Goal: Task Accomplishment & Management: Complete application form

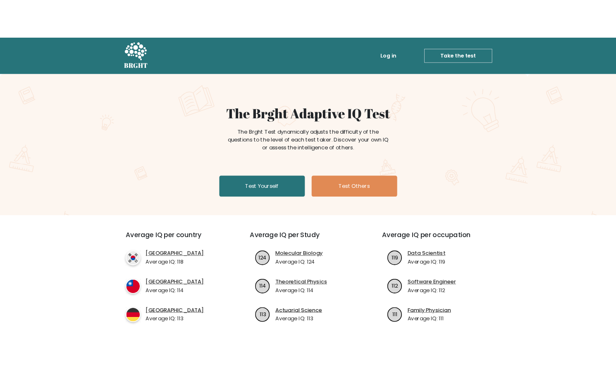
scroll to position [83, 0]
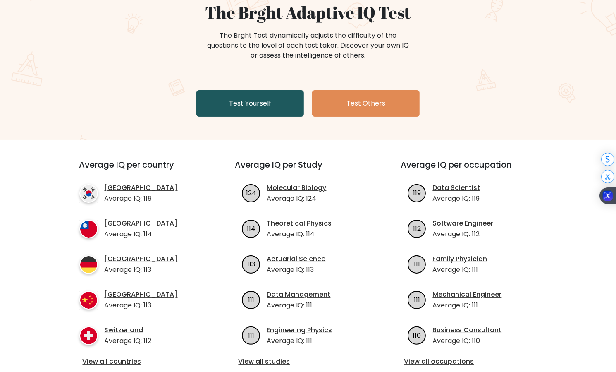
click at [222, 99] on link "Test Yourself" at bounding box center [250, 103] width 108 height 26
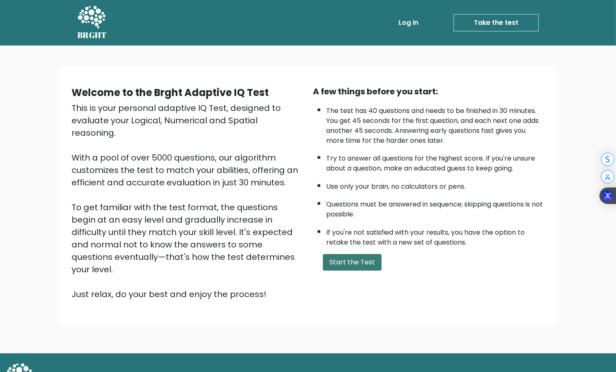
click at [362, 263] on button "Start the Test" at bounding box center [352, 262] width 59 height 17
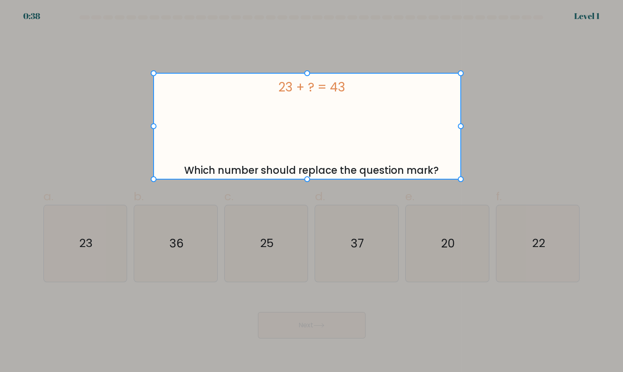
drag, startPoint x: 153, startPoint y: 73, endPoint x: 461, endPoint y: 180, distance: 325.7
click at [461, 180] on div at bounding box center [542, 186] width 162 height 372
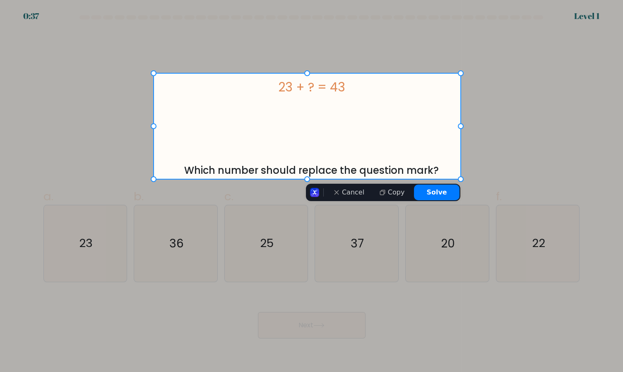
click at [432, 195] on button "Solve" at bounding box center [437, 192] width 46 height 16
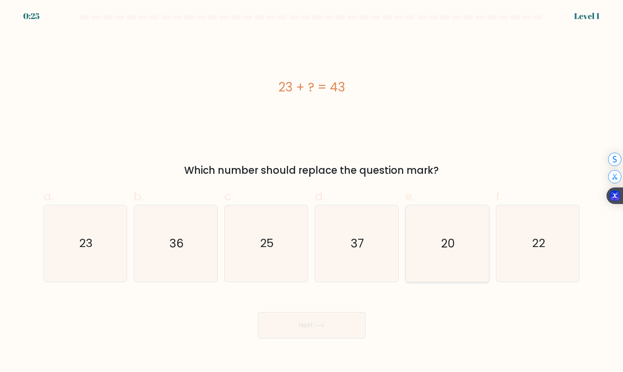
click at [467, 247] on icon "20" at bounding box center [447, 243] width 77 height 77
click at [312, 192] on input "e. 20" at bounding box center [311, 188] width 0 height 5
radio input "true"
click at [338, 314] on button "Next" at bounding box center [312, 325] width 108 height 26
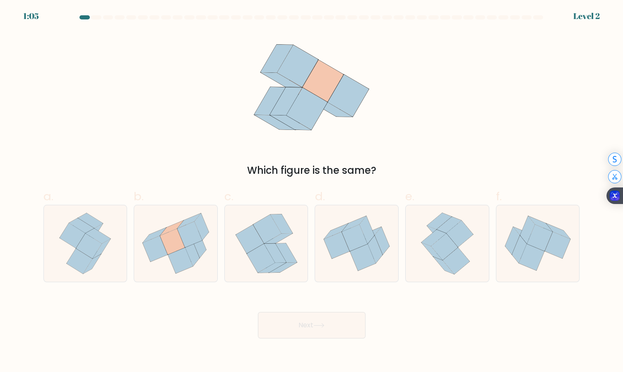
drag, startPoint x: 69, startPoint y: 41, endPoint x: 298, endPoint y: 142, distance: 250.4
click at [298, 142] on div "Which figure is the same?" at bounding box center [311, 104] width 546 height 146
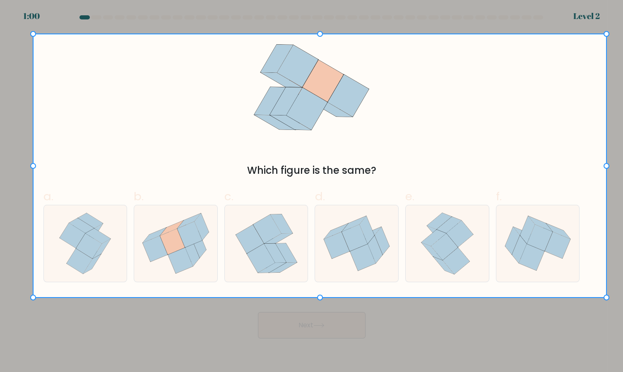
drag, startPoint x: 38, startPoint y: 36, endPoint x: 606, endPoint y: 298, distance: 626.0
click at [606, 298] on div at bounding box center [614, 186] width 16 height 372
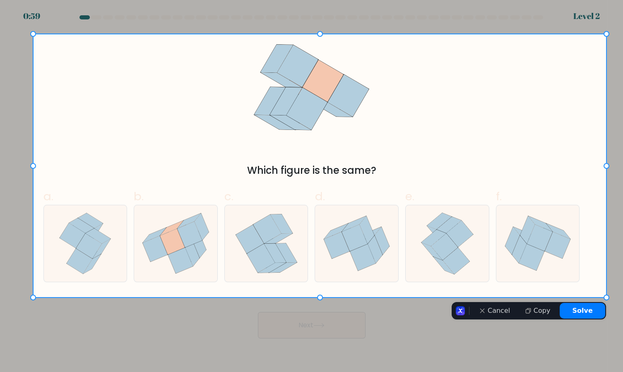
click at [589, 308] on button "Solve" at bounding box center [582, 311] width 46 height 16
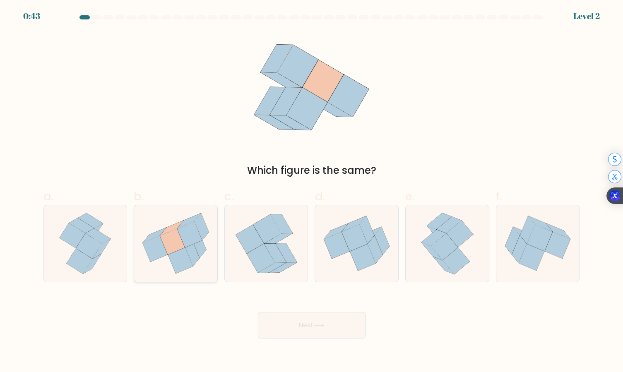
click at [162, 237] on icon at bounding box center [172, 242] width 25 height 26
click at [311, 192] on input "b." at bounding box center [311, 188] width 0 height 5
radio input "true"
click at [329, 324] on button "Next" at bounding box center [312, 325] width 108 height 26
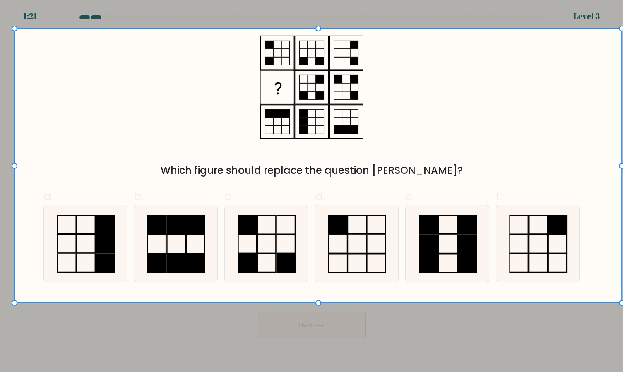
drag, startPoint x: 14, startPoint y: 28, endPoint x: 623, endPoint y: 304, distance: 668.5
click at [622, 304] on html "1:21 Level 3" at bounding box center [311, 186] width 623 height 372
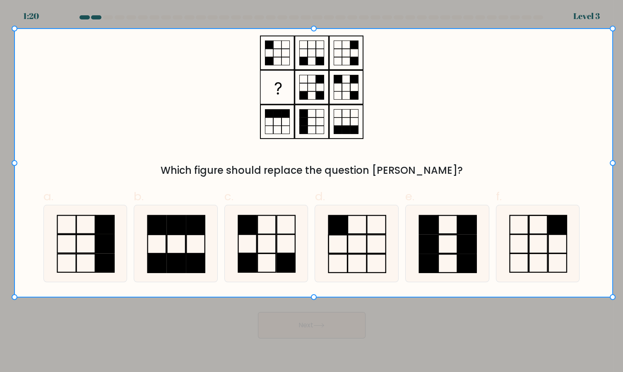
click at [613, 297] on div at bounding box center [618, 186] width 10 height 372
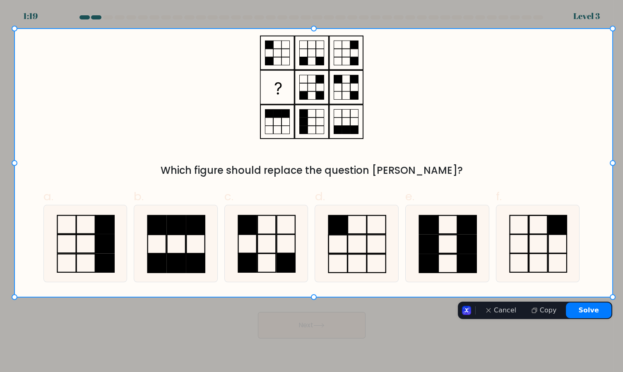
click at [589, 315] on button "Solve" at bounding box center [588, 310] width 46 height 16
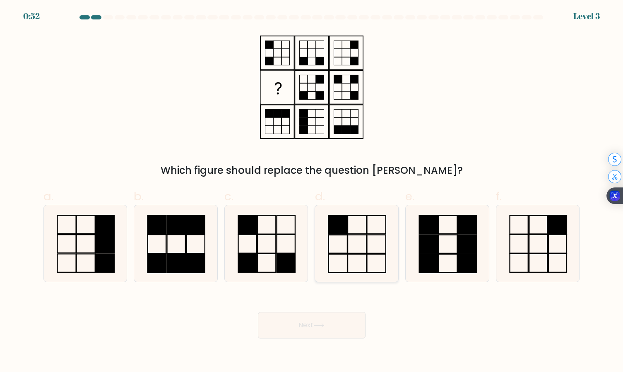
click at [329, 226] on rect at bounding box center [337, 225] width 19 height 18
click at [312, 192] on input "d." at bounding box center [311, 188] width 0 height 5
radio input "true"
click at [278, 230] on icon at bounding box center [266, 243] width 77 height 77
click at [311, 192] on input "c." at bounding box center [311, 188] width 0 height 5
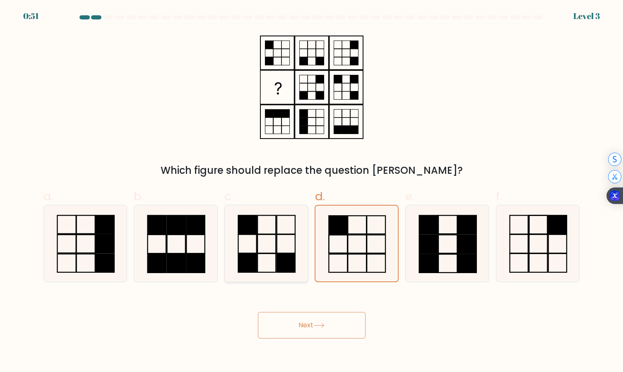
radio input "true"
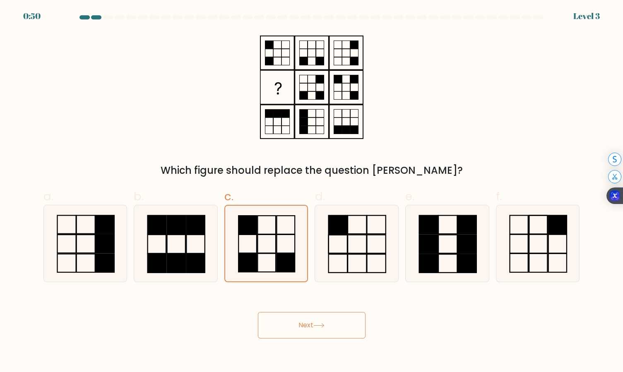
click at [301, 322] on button "Next" at bounding box center [312, 325] width 108 height 26
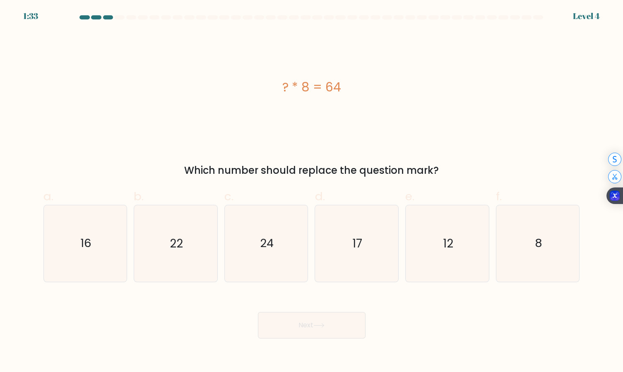
drag, startPoint x: 245, startPoint y: 72, endPoint x: 473, endPoint y: 177, distance: 251.2
click at [473, 177] on div "? * 8 = 64 Which number should replace the question mark?" at bounding box center [311, 104] width 546 height 146
copy div "? * 8 = 64 Which number should replace the question mark?"
drag, startPoint x: 271, startPoint y: 80, endPoint x: 440, endPoint y: 174, distance: 193.3
click at [440, 174] on div "? * 8 = 64 Which number should replace the question mark?" at bounding box center [311, 104] width 546 height 146
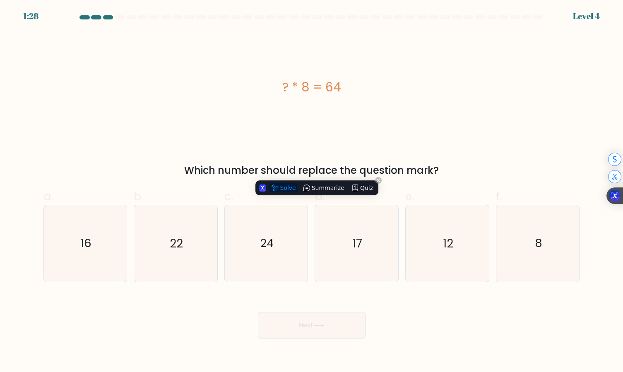
click at [280, 186] on button "Solve" at bounding box center [282, 187] width 29 height 9
click at [440, 128] on div "? * 8 = 64" at bounding box center [311, 87] width 536 height 112
click at [534, 256] on icon "8" at bounding box center [537, 243] width 77 height 77
click at [312, 192] on input "f. 8" at bounding box center [311, 188] width 0 height 5
radio input "true"
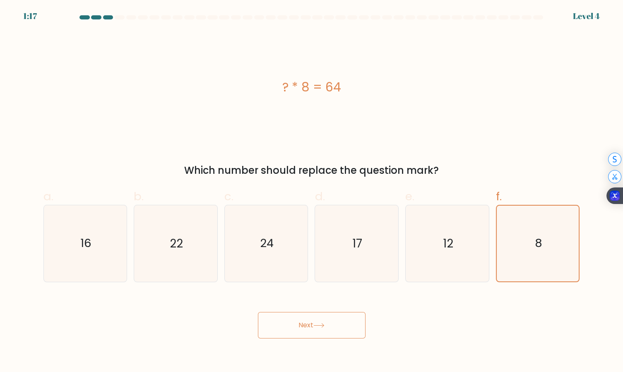
click at [350, 325] on button "Next" at bounding box center [312, 325] width 108 height 26
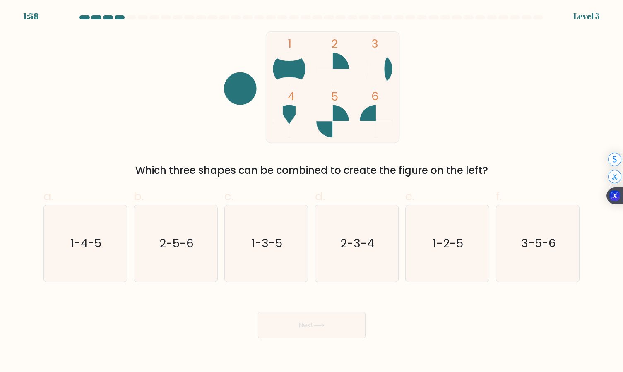
drag, startPoint x: 49, startPoint y: 31, endPoint x: 228, endPoint y: 54, distance: 181.0
click at [228, 54] on div "1 2 3 4 5 6 Which three shapes can be combined to create the figure on the left?" at bounding box center [311, 104] width 546 height 146
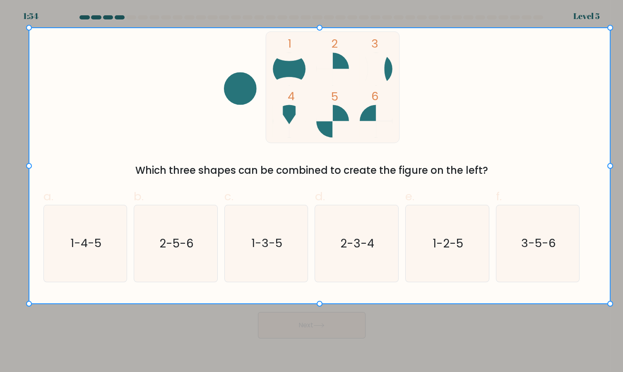
drag, startPoint x: 29, startPoint y: 27, endPoint x: 610, endPoint y: 304, distance: 644.1
click at [610, 304] on div at bounding box center [616, 186] width 12 height 372
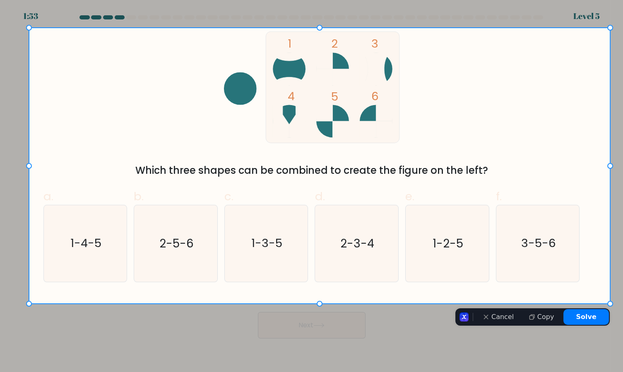
click at [582, 321] on button "Solve" at bounding box center [586, 317] width 46 height 16
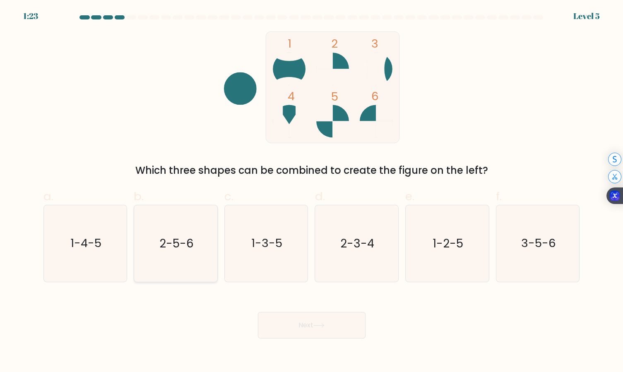
click at [191, 253] on icon "2-5-6" at bounding box center [175, 243] width 77 height 77
click at [311, 192] on input "b. 2-5-6" at bounding box center [311, 188] width 0 height 5
radio input "true"
click at [309, 325] on button "Next" at bounding box center [312, 325] width 108 height 26
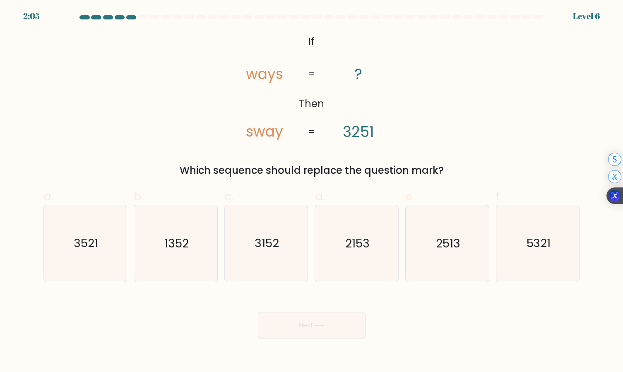
click at [269, 77] on tspan "ways" at bounding box center [264, 74] width 37 height 20
drag, startPoint x: 297, startPoint y: 38, endPoint x: 464, endPoint y: 176, distance: 216.3
click at [464, 176] on div "@import url('https://fonts.googleapis.com/css?family=Abril+Fatface:400,100,100i…" at bounding box center [311, 104] width 546 height 146
click at [283, 185] on button "Solve" at bounding box center [282, 187] width 29 height 9
click at [504, 110] on div "@import url('https://fonts.googleapis.com/css?family=Abril+Fatface:400,100,100i…" at bounding box center [311, 104] width 546 height 146
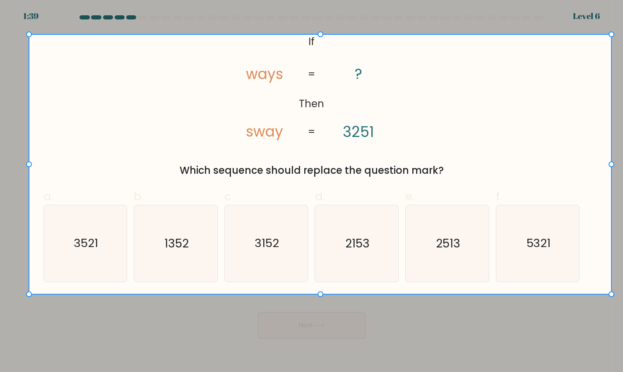
drag, startPoint x: 29, startPoint y: 34, endPoint x: 611, endPoint y: 294, distance: 637.9
click at [611, 294] on div at bounding box center [616, 186] width 11 height 372
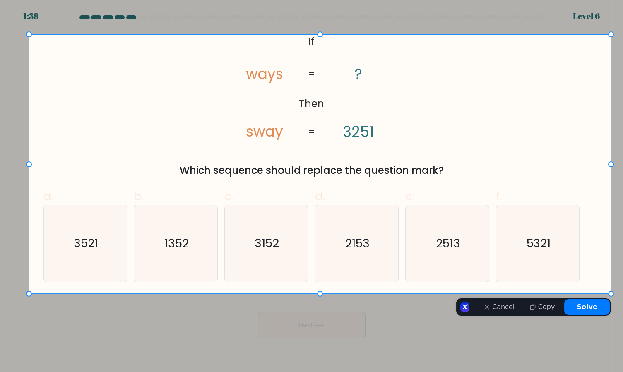
click at [570, 305] on button "Solve" at bounding box center [587, 307] width 46 height 16
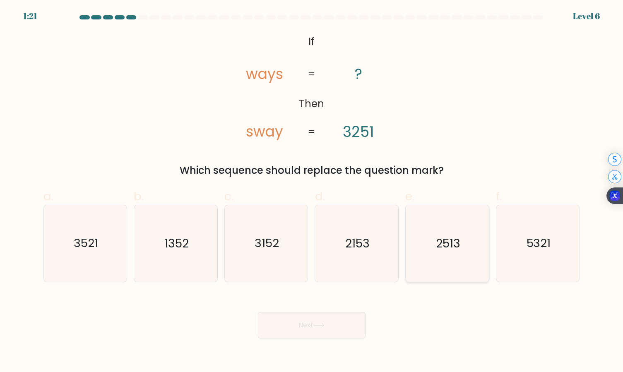
click at [467, 254] on icon "2513" at bounding box center [447, 243] width 77 height 77
click at [312, 192] on input "e. 2513" at bounding box center [311, 188] width 0 height 5
radio input "true"
click at [321, 327] on button "Next" at bounding box center [312, 325] width 108 height 26
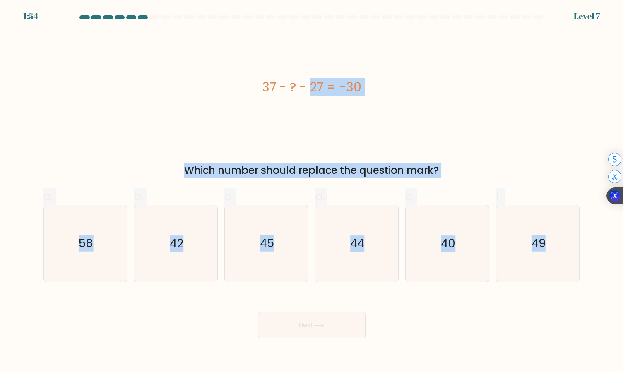
drag, startPoint x: 255, startPoint y: 81, endPoint x: 594, endPoint y: 245, distance: 376.9
click at [594, 245] on form "a." at bounding box center [311, 176] width 623 height 323
click at [279, 291] on button "Solve" at bounding box center [278, 292] width 29 height 9
drag, startPoint x: 362, startPoint y: 170, endPoint x: 276, endPoint y: 292, distance: 149.0
click at [276, 292] on button "Solve" at bounding box center [278, 292] width 29 height 9
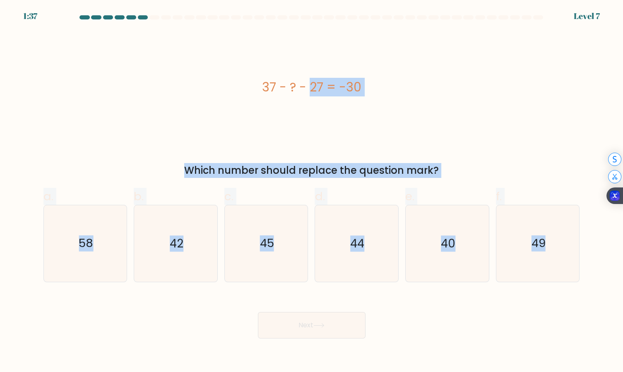
click at [500, 163] on div "Which number should replace the question mark?" at bounding box center [311, 170] width 526 height 15
click at [501, 158] on div "37 - ? - 27 = -30 Which number should replace the question mark?" at bounding box center [311, 104] width 546 height 146
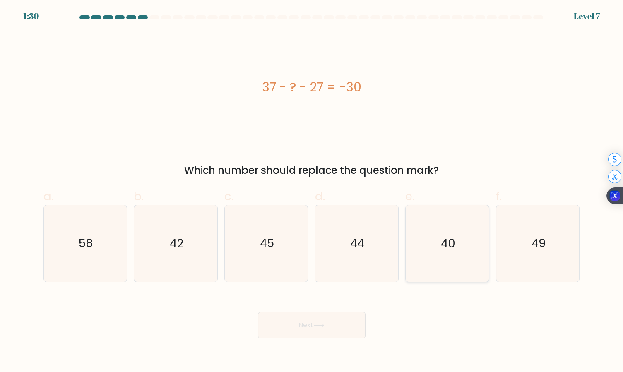
click at [441, 238] on text "40" at bounding box center [448, 243] width 14 height 16
click at [312, 192] on input "e. 40" at bounding box center [311, 188] width 0 height 5
radio input "true"
click at [308, 313] on button "Next" at bounding box center [312, 325] width 108 height 26
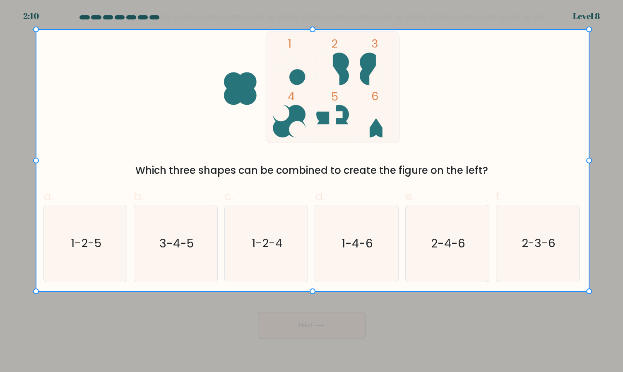
drag, startPoint x: 36, startPoint y: 29, endPoint x: 589, endPoint y: 292, distance: 612.6
click at [589, 292] on div at bounding box center [606, 186] width 34 height 372
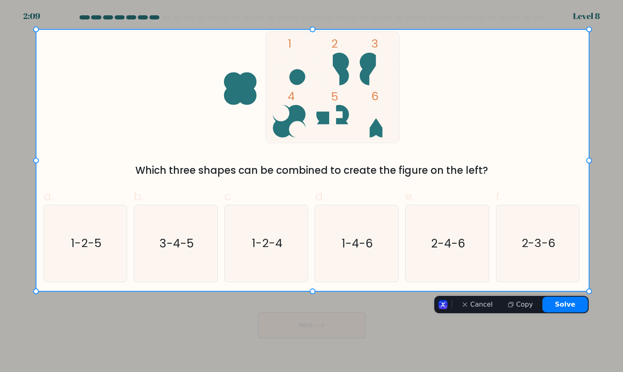
click at [568, 305] on button "Solve" at bounding box center [565, 305] width 46 height 16
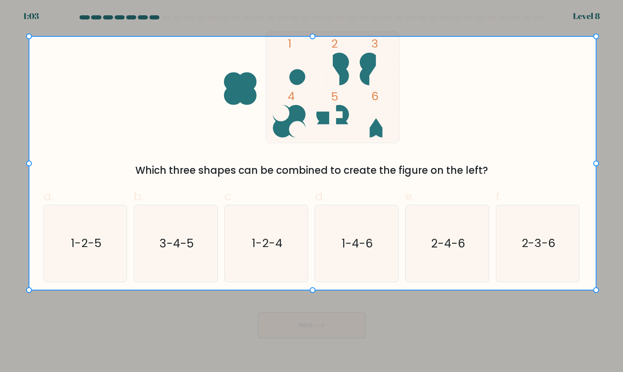
drag, startPoint x: 29, startPoint y: 36, endPoint x: 596, endPoint y: 290, distance: 621.9
click at [596, 290] on div at bounding box center [609, 186] width 26 height 372
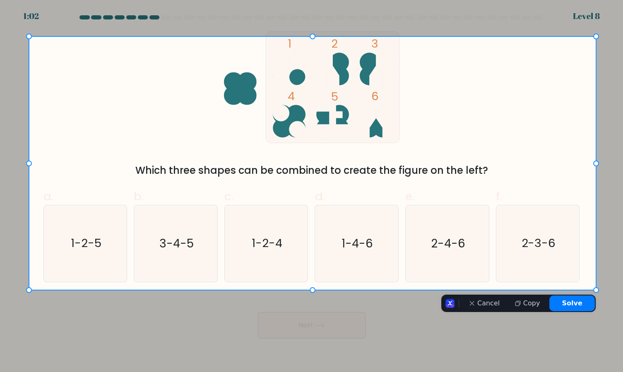
click at [567, 304] on button "Solve" at bounding box center [572, 303] width 46 height 16
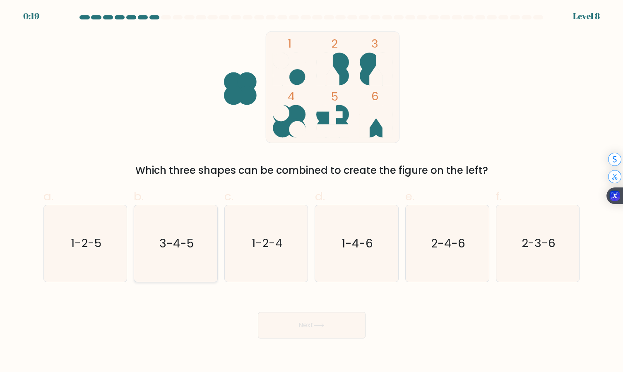
click at [174, 247] on text "3-4-5" at bounding box center [176, 243] width 34 height 16
click at [311, 192] on input "b. 3-4-5" at bounding box center [311, 188] width 0 height 5
radio input "true"
click at [458, 245] on text "2-4-6" at bounding box center [448, 243] width 34 height 16
click at [312, 192] on input "e. 2-4-6" at bounding box center [311, 188] width 0 height 5
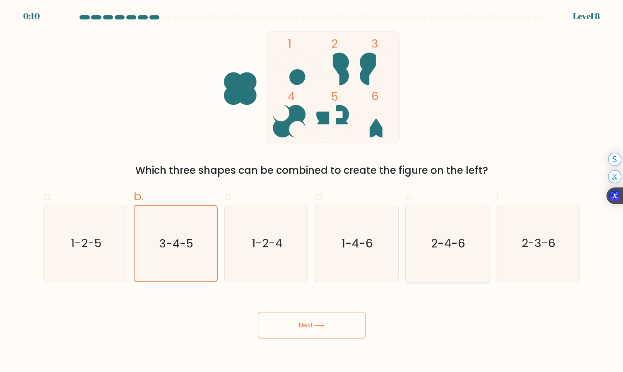
radio input "true"
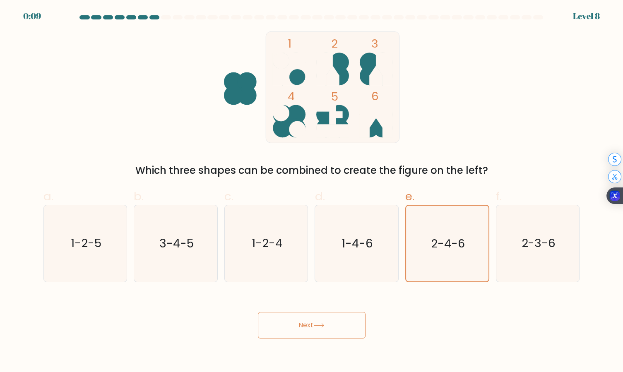
click at [338, 320] on button "Next" at bounding box center [312, 325] width 108 height 26
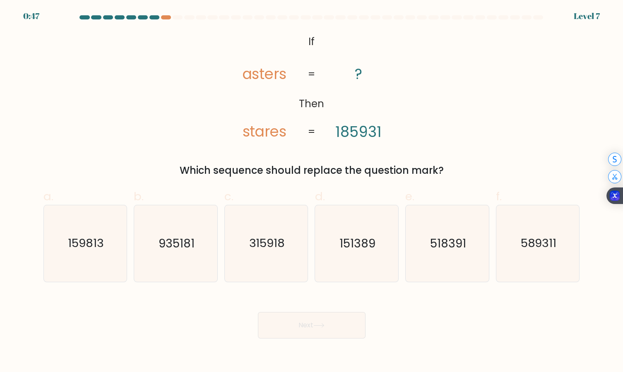
drag, startPoint x: 267, startPoint y: 38, endPoint x: 354, endPoint y: 129, distance: 125.8
click at [394, 146] on div "@import url('https://fonts.googleapis.com/css?family=Abril+Fatface:400,100,100i…" at bounding box center [311, 104] width 546 height 146
click at [279, 53] on icon "@import url('https://fonts.googleapis.com/css?family=Abril+Fatface:400,100,100i…" at bounding box center [311, 87] width 181 height 112
drag, startPoint x: 302, startPoint y: 36, endPoint x: 455, endPoint y: 168, distance: 202.4
click at [455, 168] on div "@import url('https://fonts.googleapis.com/css?family=Abril+Fatface:400,100,100i…" at bounding box center [311, 104] width 546 height 146
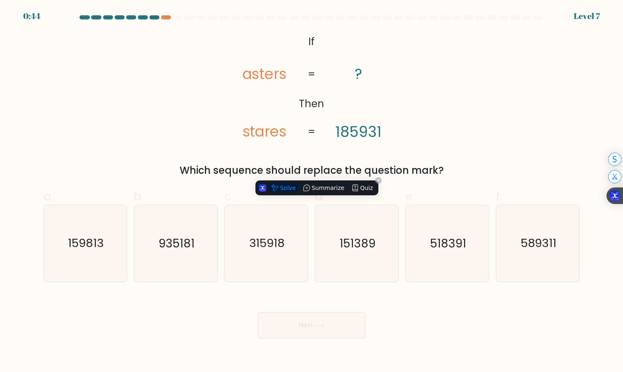
click at [285, 187] on button "Solve" at bounding box center [282, 187] width 29 height 9
click at [476, 102] on div "@import url('https://fonts.googleapis.com/css?family=Abril+Fatface:400,100,100i…" at bounding box center [311, 104] width 546 height 146
click at [453, 252] on icon "518391" at bounding box center [447, 243] width 77 height 77
click at [312, 192] on input "e. 518391" at bounding box center [311, 188] width 0 height 5
radio input "true"
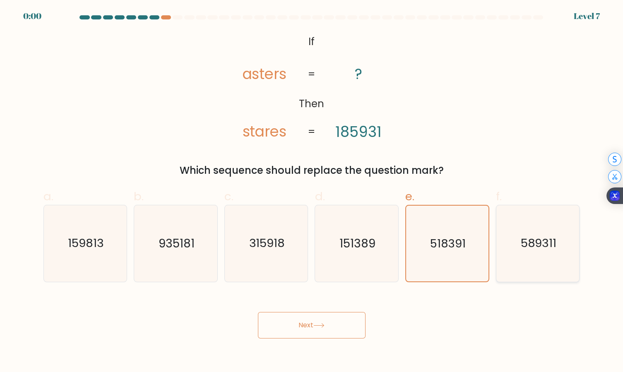
click at [536, 256] on icon "589311" at bounding box center [537, 243] width 77 height 77
click at [312, 192] on input "f. 589311" at bounding box center [311, 188] width 0 height 5
radio input "true"
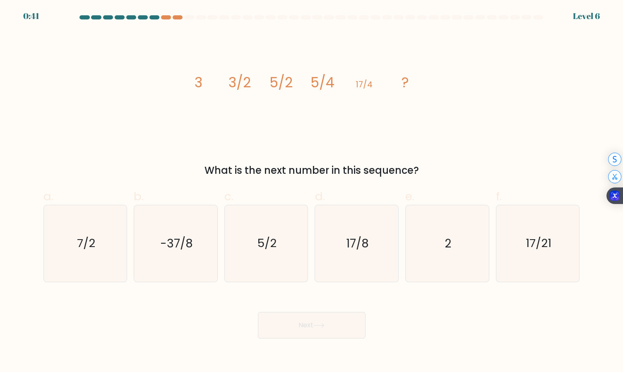
drag, startPoint x: 182, startPoint y: 76, endPoint x: 425, endPoint y: 168, distance: 260.7
click at [425, 168] on div "image/svg+xml 3 3/2 5/2 5/4 17/4 ? What is the next number in this sequence?" at bounding box center [311, 104] width 546 height 146
copy div "3 3/2 5/2 5/4 17/4 ? What is the next number in this sequence?"
click at [86, 118] on div "image/svg+xml 3 3/2 5/2 5/4 17/4 ? What is the next number in this sequence?" at bounding box center [311, 104] width 546 height 146
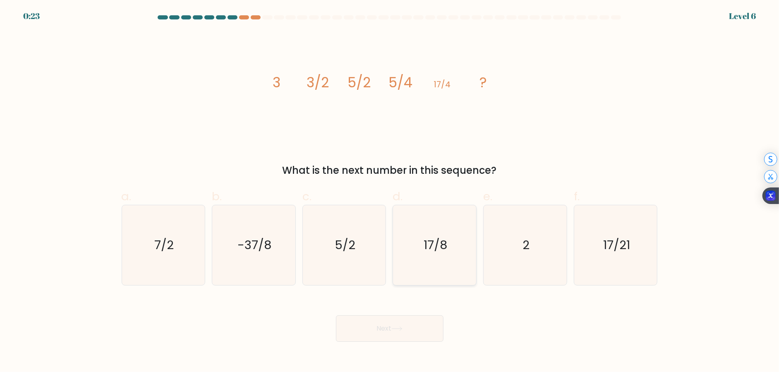
click at [427, 252] on text "17/8" at bounding box center [436, 245] width 24 height 17
click at [390, 192] on input "d. 17/8" at bounding box center [390, 188] width 0 height 5
radio input "true"
click at [399, 336] on button "Next" at bounding box center [390, 328] width 108 height 26
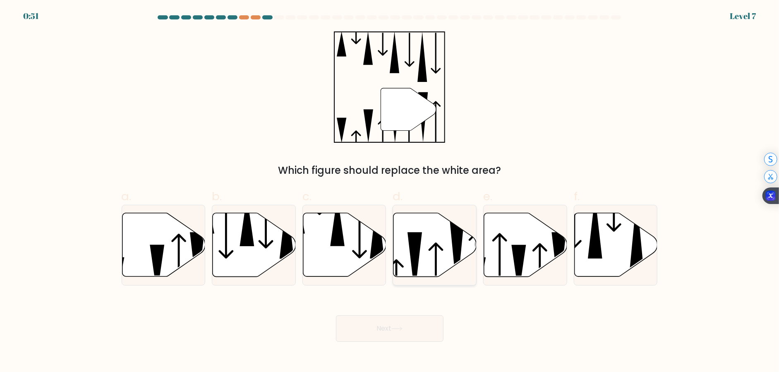
click at [434, 242] on icon at bounding box center [434, 245] width 83 height 64
click at [390, 192] on input "d." at bounding box center [390, 188] width 0 height 5
radio input "true"
click at [412, 325] on button "Next" at bounding box center [390, 328] width 108 height 26
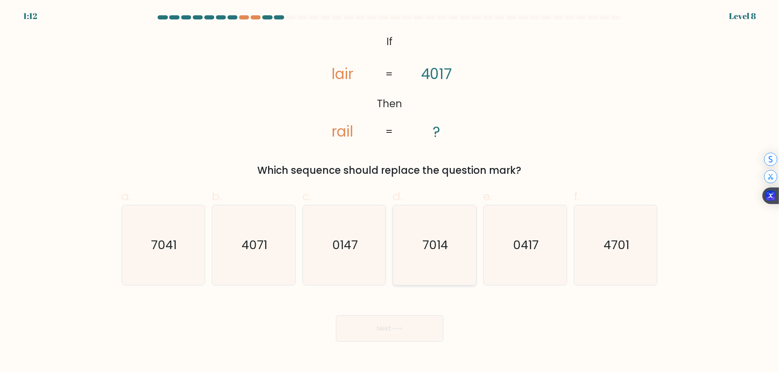
click at [421, 258] on icon "7014" at bounding box center [435, 245] width 80 height 80
click at [390, 192] on input "d. 7014" at bounding box center [390, 188] width 0 height 5
radio input "true"
click at [394, 326] on icon at bounding box center [396, 328] width 11 height 5
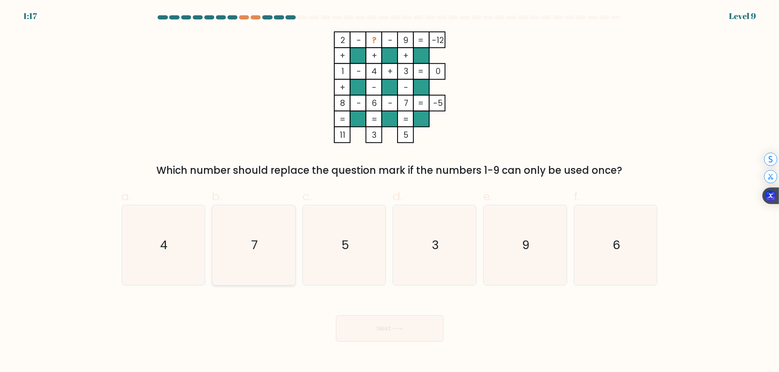
click at [266, 213] on icon "7" at bounding box center [254, 245] width 80 height 80
click at [390, 192] on input "b. 7" at bounding box center [390, 188] width 0 height 5
radio input "true"
click at [380, 327] on button "Next" at bounding box center [390, 328] width 108 height 26
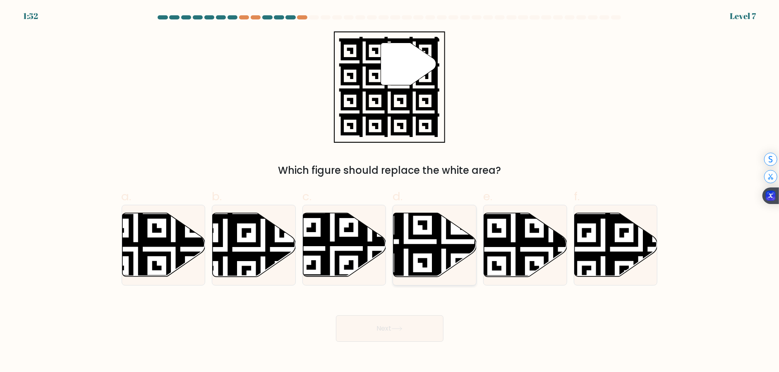
click at [441, 237] on icon at bounding box center [434, 245] width 83 height 64
click at [390, 192] on input "d." at bounding box center [390, 188] width 0 height 5
radio input "true"
click at [401, 326] on icon at bounding box center [396, 328] width 11 height 5
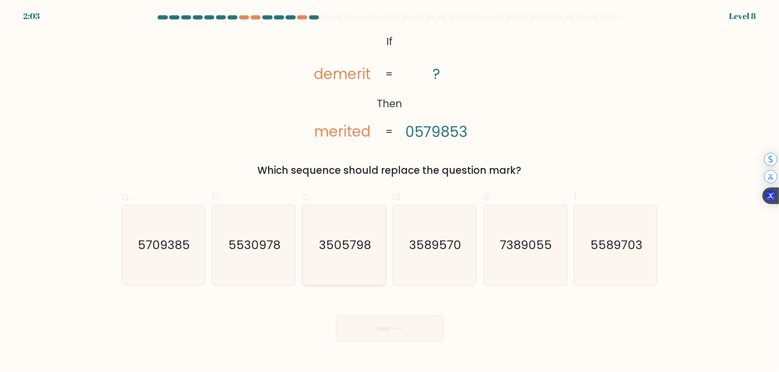
click at [359, 264] on icon "3505798" at bounding box center [344, 245] width 80 height 80
click at [390, 192] on input "c. 3505798" at bounding box center [390, 188] width 0 height 5
radio input "true"
click at [419, 323] on button "Next" at bounding box center [390, 328] width 108 height 26
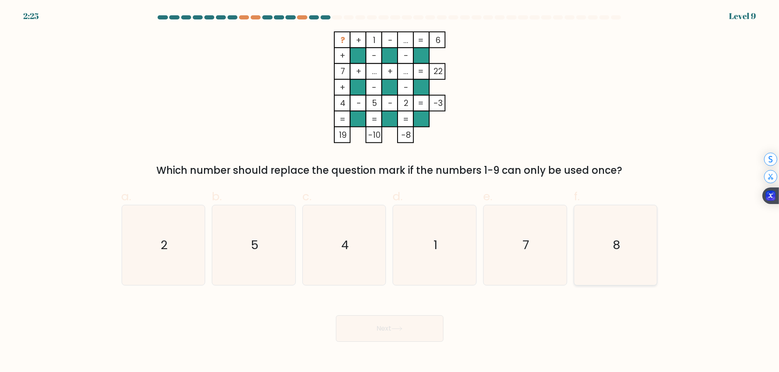
click at [622, 239] on icon "8" at bounding box center [616, 245] width 80 height 80
click at [390, 192] on input "f. 8" at bounding box center [390, 188] width 0 height 5
radio input "true"
click at [424, 326] on button "Next" at bounding box center [390, 328] width 108 height 26
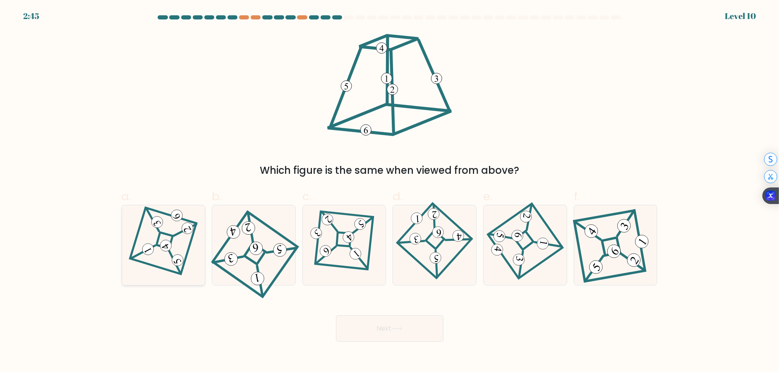
click at [180, 242] on icon at bounding box center [163, 245] width 55 height 64
click at [390, 192] on input "a." at bounding box center [390, 188] width 0 height 5
radio input "true"
click at [380, 334] on button "Next" at bounding box center [390, 328] width 108 height 26
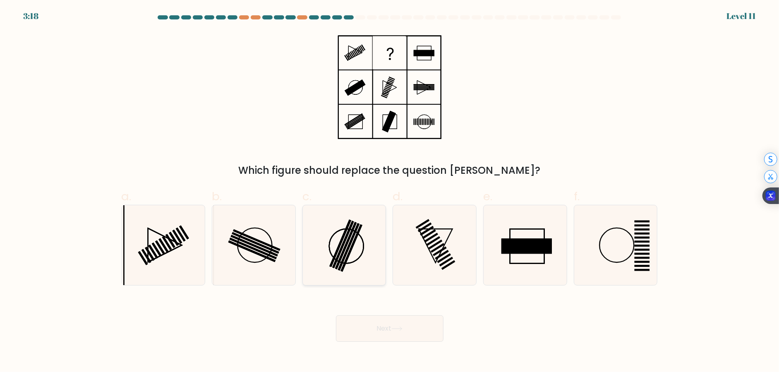
click at [348, 240] on rect at bounding box center [346, 245] width 22 height 47
click at [390, 192] on input "c." at bounding box center [390, 188] width 0 height 5
radio input "true"
click at [407, 327] on button "Next" at bounding box center [390, 328] width 108 height 26
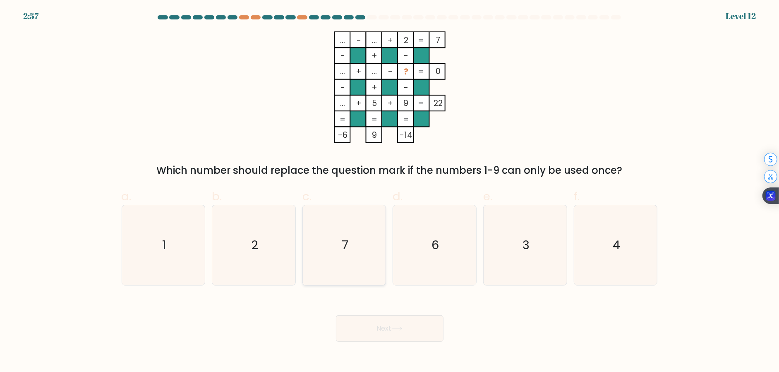
click at [307, 259] on icon "7" at bounding box center [344, 245] width 80 height 80
click at [390, 192] on input "c. 7" at bounding box center [390, 188] width 0 height 5
radio input "true"
click at [421, 344] on body "2:57 Level 12" at bounding box center [389, 186] width 779 height 372
click at [416, 332] on button "Next" at bounding box center [390, 328] width 108 height 26
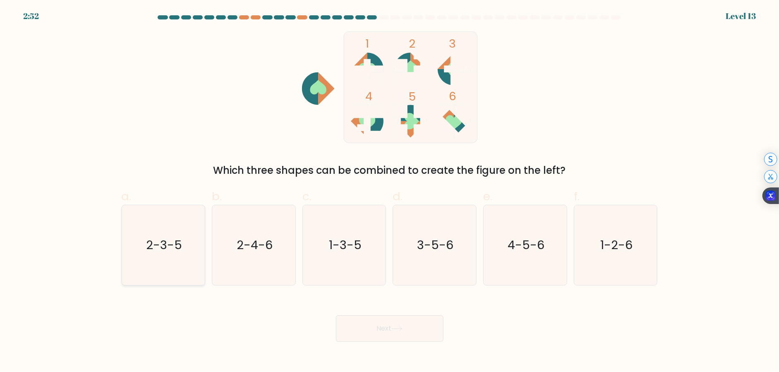
click at [165, 230] on icon "2-3-5" at bounding box center [163, 245] width 80 height 80
click at [390, 192] on input "a. 2-3-5" at bounding box center [390, 188] width 0 height 5
radio input "true"
click at [381, 331] on button "Next" at bounding box center [390, 328] width 108 height 26
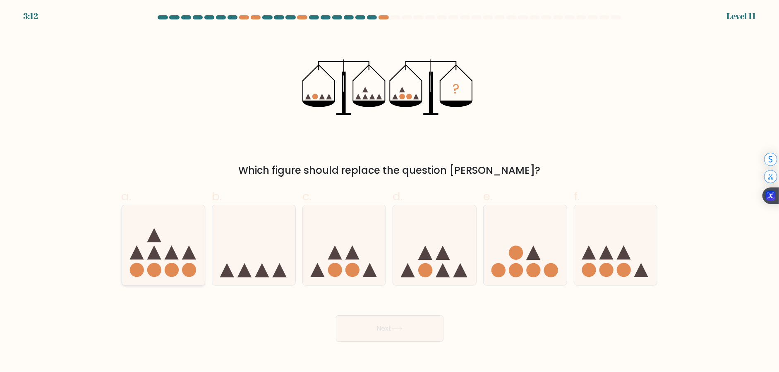
click at [184, 247] on icon at bounding box center [163, 245] width 83 height 69
click at [390, 192] on input "a." at bounding box center [390, 188] width 0 height 5
radio input "true"
click at [266, 273] on icon at bounding box center [262, 270] width 14 height 14
click at [390, 192] on input "b." at bounding box center [390, 188] width 0 height 5
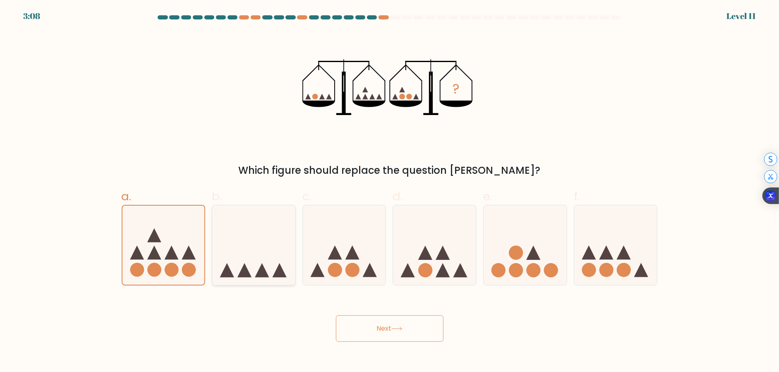
radio input "true"
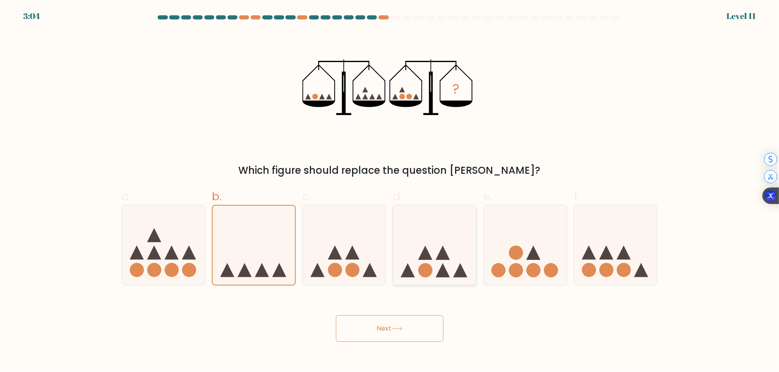
click at [431, 254] on icon at bounding box center [434, 245] width 83 height 69
click at [390, 192] on input "d." at bounding box center [390, 188] width 0 height 5
radio input "true"
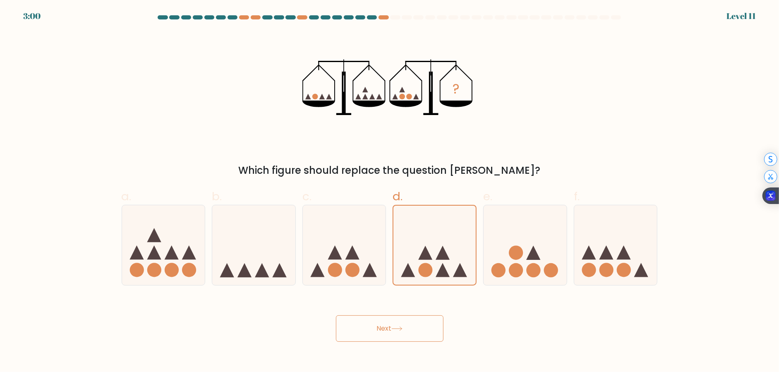
click at [400, 335] on button "Next" at bounding box center [390, 328] width 108 height 26
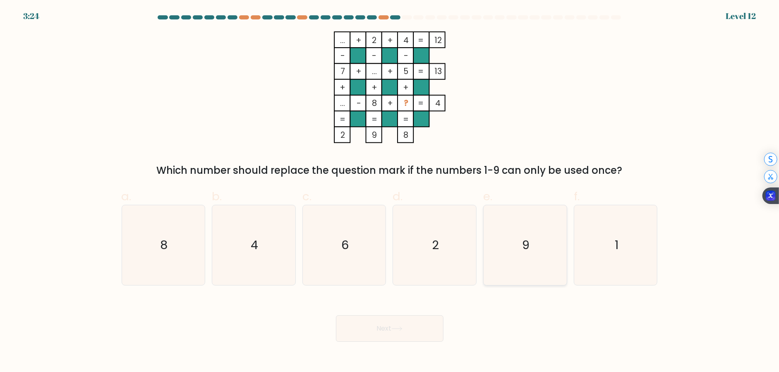
click at [521, 261] on icon "9" at bounding box center [525, 245] width 80 height 80
click at [390, 192] on input "e. 9" at bounding box center [390, 188] width 0 height 5
radio input "true"
click at [414, 331] on button "Next" at bounding box center [390, 328] width 108 height 26
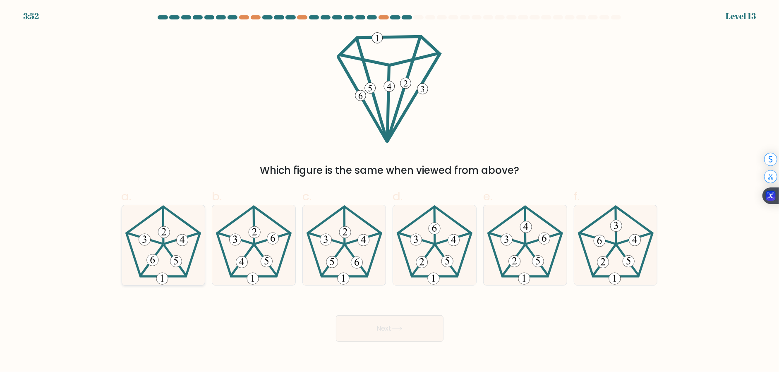
click at [164, 269] on icon at bounding box center [163, 245] width 80 height 80
click at [390, 192] on input "a." at bounding box center [390, 188] width 0 height 5
radio input "true"
click at [373, 326] on button "Next" at bounding box center [390, 328] width 108 height 26
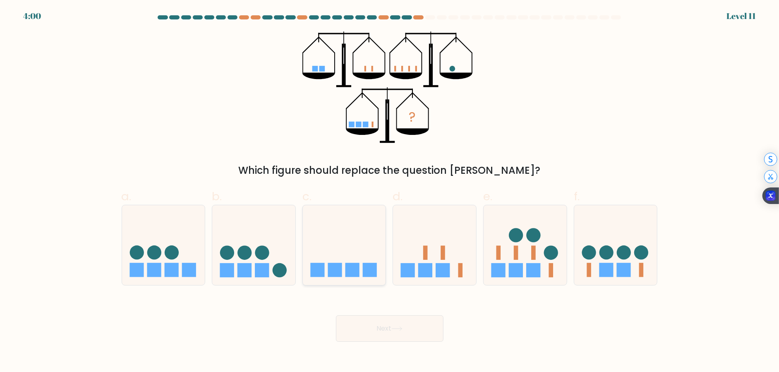
click at [351, 256] on icon at bounding box center [344, 245] width 83 height 69
click at [390, 192] on input "c." at bounding box center [390, 188] width 0 height 5
radio input "true"
click at [424, 325] on button "Next" at bounding box center [390, 328] width 108 height 26
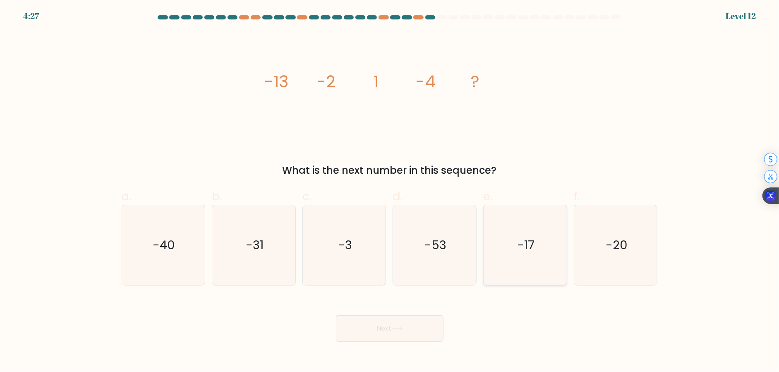
click at [519, 251] on text "-17" at bounding box center [525, 245] width 17 height 17
click at [390, 192] on input "e. -17" at bounding box center [390, 188] width 0 height 5
radio input "true"
click at [414, 321] on button "Next" at bounding box center [390, 328] width 108 height 26
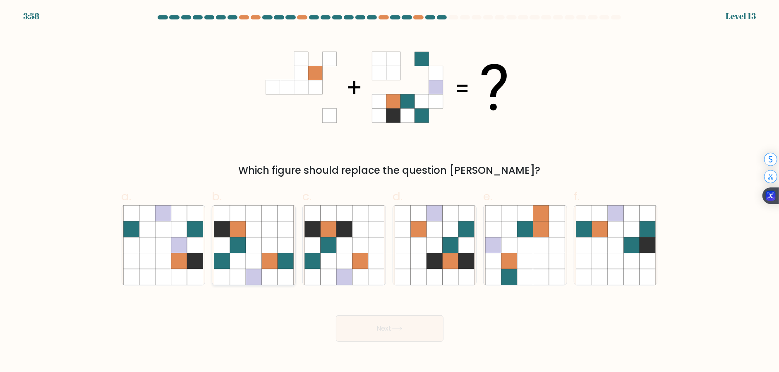
click at [275, 238] on icon at bounding box center [270, 245] width 16 height 16
click at [390, 192] on input "b." at bounding box center [390, 188] width 0 height 5
radio input "true"
click at [405, 334] on button "Next" at bounding box center [390, 328] width 108 height 26
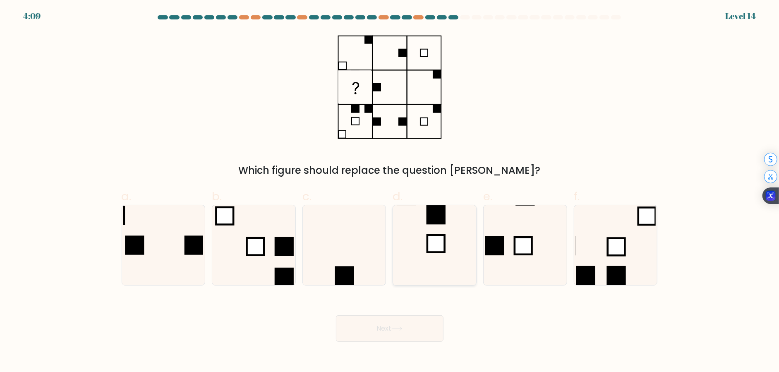
click at [428, 239] on rect at bounding box center [435, 243] width 17 height 17
click at [390, 192] on input "d." at bounding box center [390, 188] width 0 height 5
radio input "true"
click at [374, 329] on button "Next" at bounding box center [390, 328] width 108 height 26
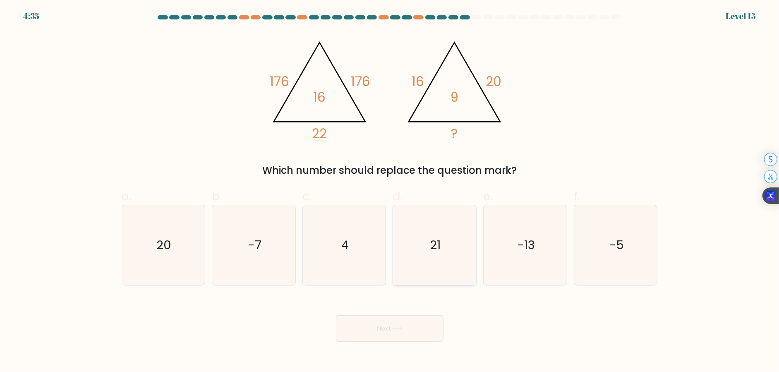
click at [450, 254] on icon "21" at bounding box center [435, 245] width 80 height 80
click at [390, 192] on input "d. 21" at bounding box center [390, 188] width 0 height 5
radio input "true"
click at [411, 321] on button "Next" at bounding box center [390, 328] width 108 height 26
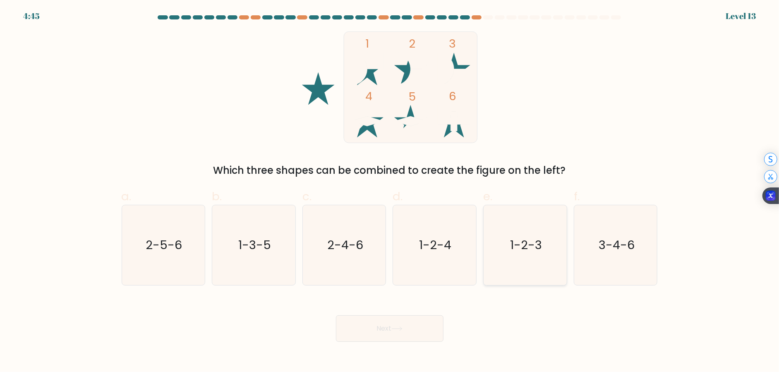
click at [533, 249] on text "1-2-3" at bounding box center [526, 245] width 32 height 17
click at [390, 192] on input "e. 1-2-3" at bounding box center [390, 188] width 0 height 5
radio input "true"
click at [412, 325] on button "Next" at bounding box center [390, 328] width 108 height 26
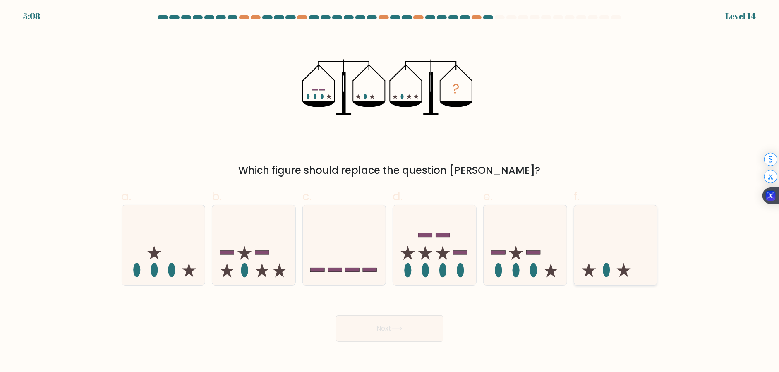
click at [612, 259] on icon at bounding box center [615, 245] width 83 height 69
click at [390, 192] on input "f." at bounding box center [390, 188] width 0 height 5
radio input "true"
click at [405, 331] on button "Next" at bounding box center [390, 328] width 108 height 26
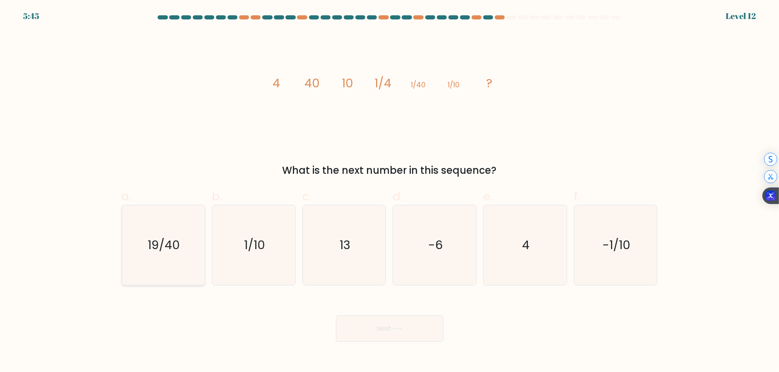
click at [170, 246] on text "19/40" at bounding box center [164, 245] width 32 height 17
click at [390, 192] on input "a. 19/40" at bounding box center [390, 188] width 0 height 5
radio input "true"
click at [388, 328] on button "Next" at bounding box center [390, 328] width 108 height 26
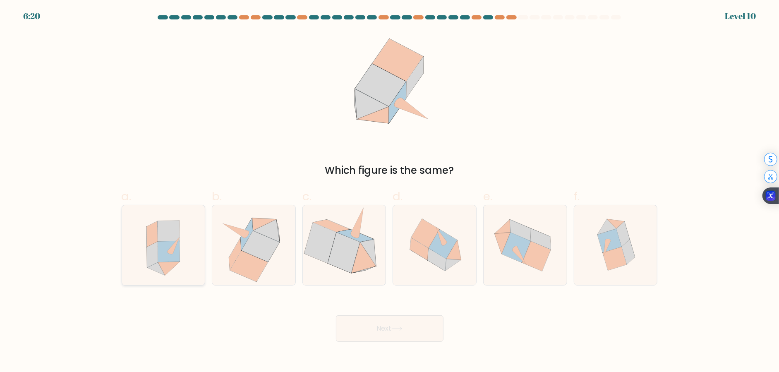
click at [171, 245] on icon at bounding box center [169, 251] width 22 height 21
click at [390, 192] on input "a." at bounding box center [390, 188] width 0 height 5
radio input "true"
click at [380, 327] on button "Next" at bounding box center [390, 328] width 108 height 26
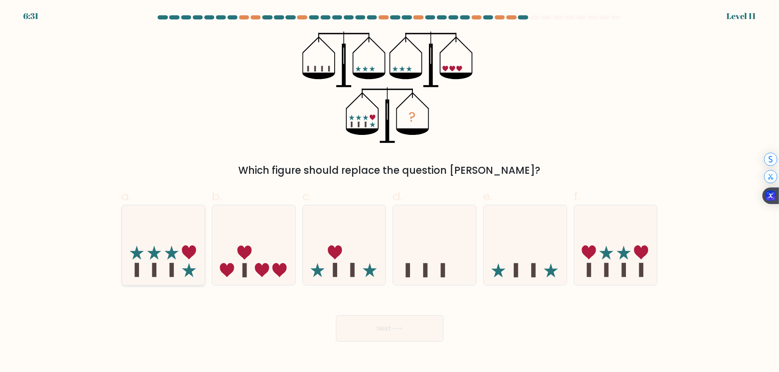
click at [157, 261] on icon at bounding box center [163, 245] width 83 height 69
click at [390, 192] on input "a." at bounding box center [390, 188] width 0 height 5
radio input "true"
click at [384, 323] on button "Next" at bounding box center [390, 328] width 108 height 26
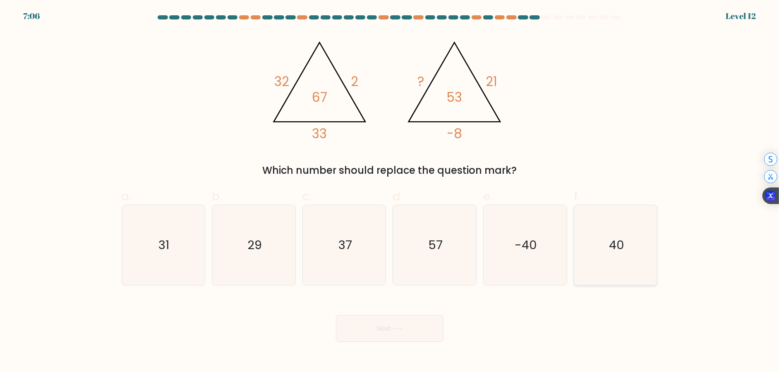
click at [622, 266] on icon "40" at bounding box center [616, 245] width 80 height 80
click at [390, 192] on input "f. 40" at bounding box center [390, 188] width 0 height 5
radio input "true"
click at [399, 337] on button "Next" at bounding box center [390, 328] width 108 height 26
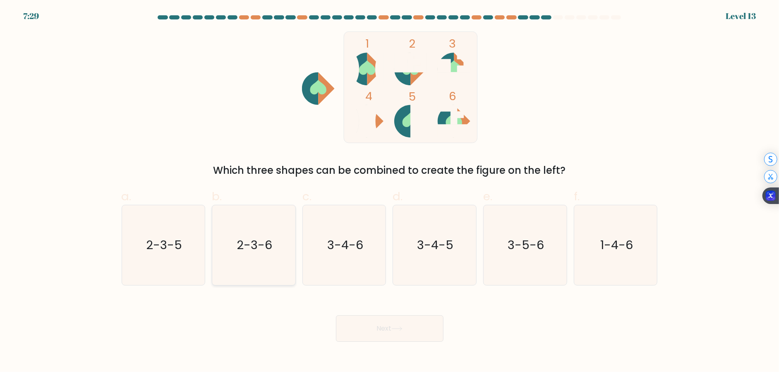
click at [242, 231] on icon "2-3-6" at bounding box center [254, 245] width 80 height 80
click at [390, 192] on input "b. 2-3-6" at bounding box center [390, 188] width 0 height 5
radio input "true"
click at [377, 322] on button "Next" at bounding box center [390, 328] width 108 height 26
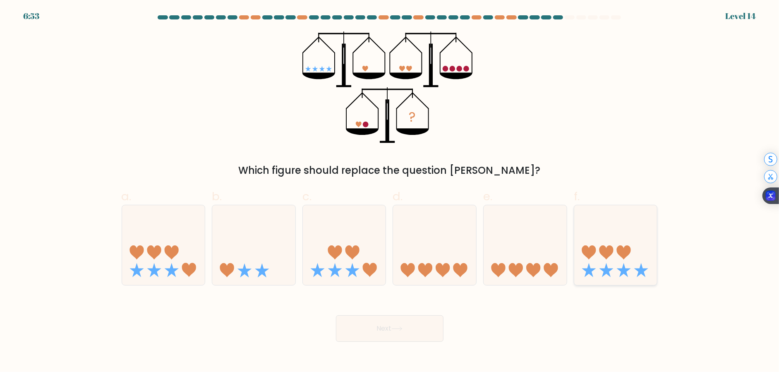
click at [613, 273] on icon at bounding box center [615, 245] width 83 height 69
click at [390, 192] on input "f." at bounding box center [390, 188] width 0 height 5
radio input "true"
click at [388, 345] on body "6:40 Level 14" at bounding box center [389, 186] width 779 height 372
click at [388, 332] on button "Next" at bounding box center [390, 328] width 108 height 26
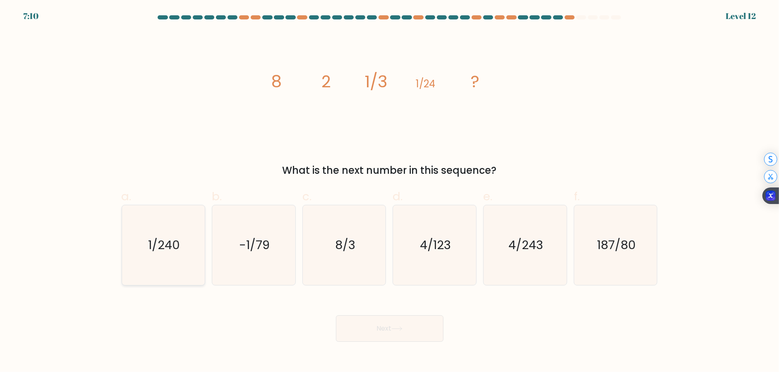
click at [152, 256] on icon "1/240" at bounding box center [163, 245] width 80 height 80
click at [390, 192] on input "a. 1/240" at bounding box center [390, 188] width 0 height 5
radio input "true"
click at [401, 325] on button "Next" at bounding box center [390, 328] width 108 height 26
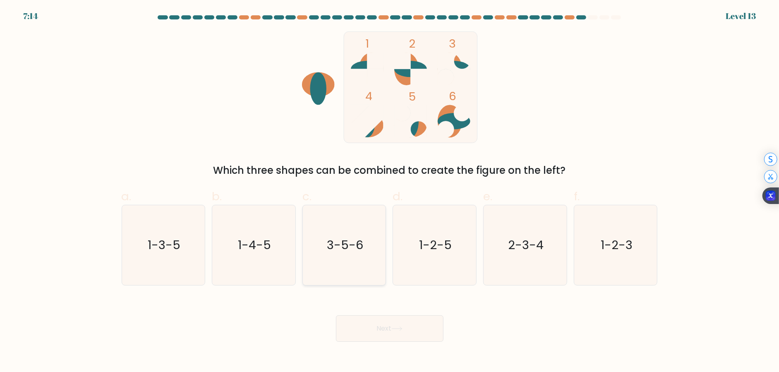
click at [360, 243] on text "3-5-6" at bounding box center [345, 245] width 36 height 17
click at [390, 192] on input "c. 3-5-6" at bounding box center [390, 188] width 0 height 5
radio input "true"
click at [393, 326] on button "Next" at bounding box center [390, 328] width 108 height 26
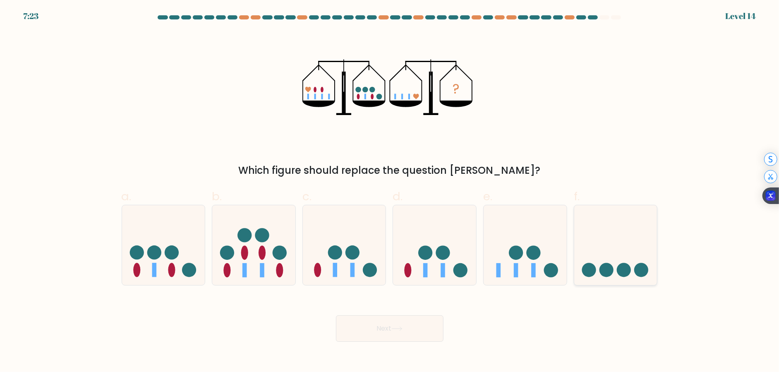
click at [613, 260] on icon at bounding box center [615, 245] width 83 height 69
click at [390, 192] on input "f." at bounding box center [390, 188] width 0 height 5
radio input "true"
click at [200, 278] on icon at bounding box center [163, 245] width 83 height 69
click at [390, 192] on input "a." at bounding box center [390, 188] width 0 height 5
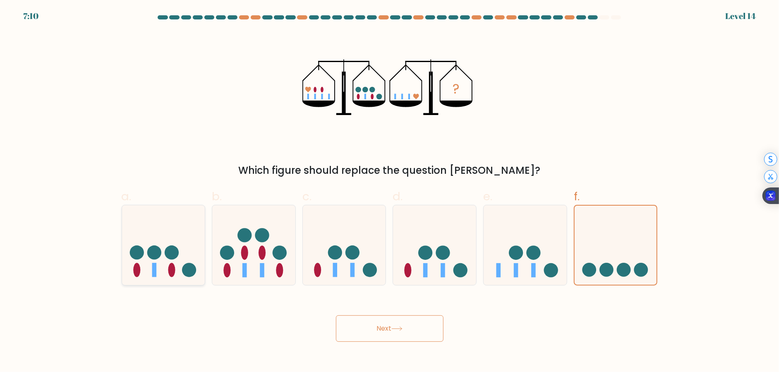
radio input "true"
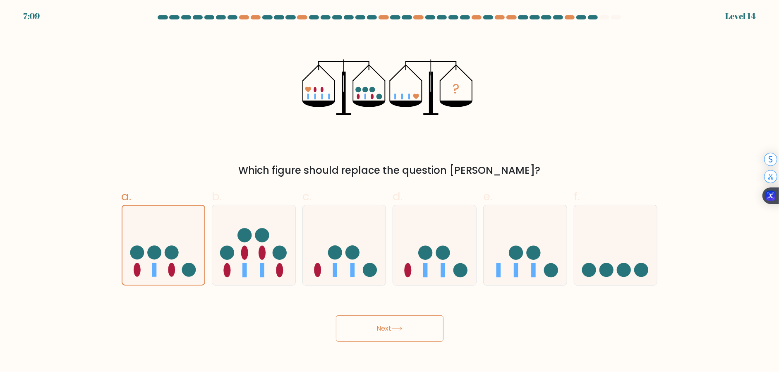
click at [383, 326] on button "Next" at bounding box center [390, 328] width 108 height 26
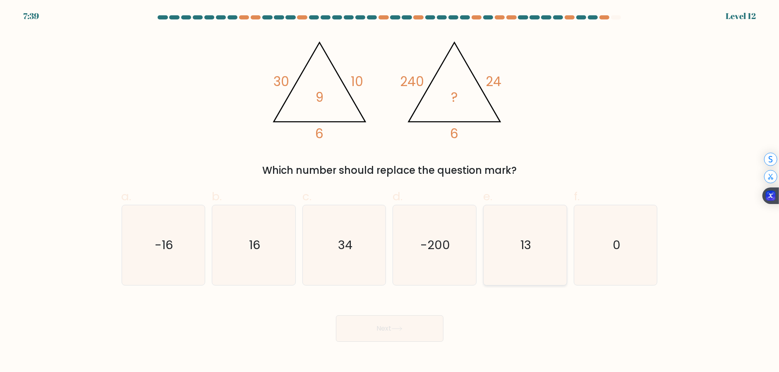
click at [549, 250] on icon "13" at bounding box center [525, 245] width 80 height 80
click at [390, 192] on input "e. 13" at bounding box center [390, 188] width 0 height 5
radio input "true"
click at [419, 328] on button "Next" at bounding box center [390, 328] width 108 height 26
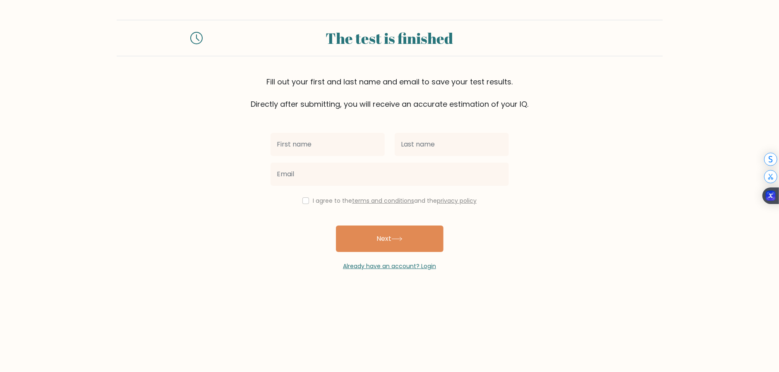
click at [333, 147] on input "text" at bounding box center [328, 144] width 114 height 23
type input "aikaterini"
click at [446, 142] on input "zymar" at bounding box center [452, 144] width 114 height 23
type input "zymara"
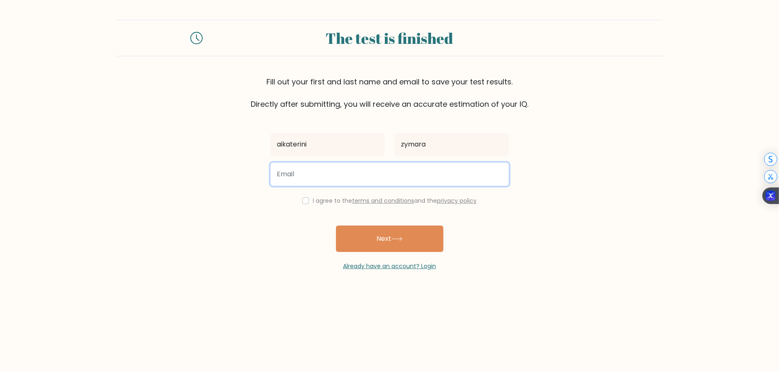
click at [406, 173] on input "email" at bounding box center [390, 174] width 238 height 23
type input "katia98zymara@gmail.com"
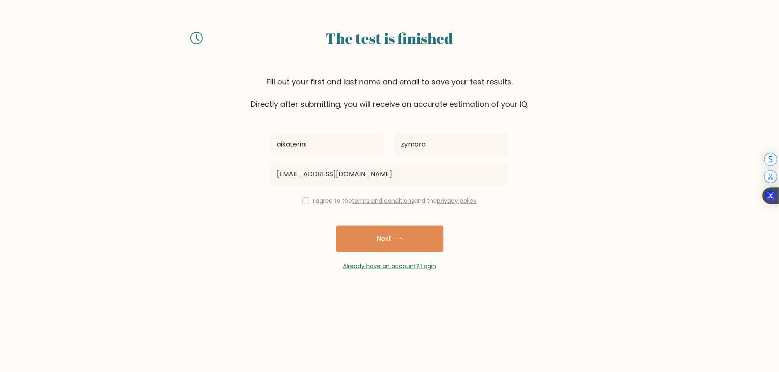
click at [297, 204] on div "I agree to the terms and conditions and the privacy policy" at bounding box center [390, 201] width 248 height 10
click at [305, 201] on input "checkbox" at bounding box center [305, 200] width 7 height 7
checkbox input "true"
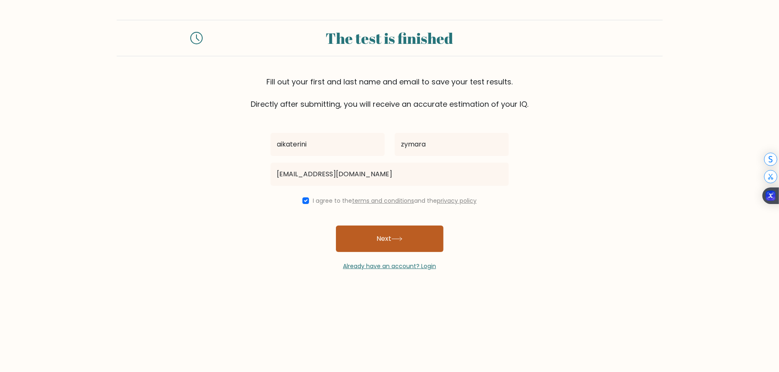
click at [378, 236] on button "Next" at bounding box center [390, 238] width 108 height 26
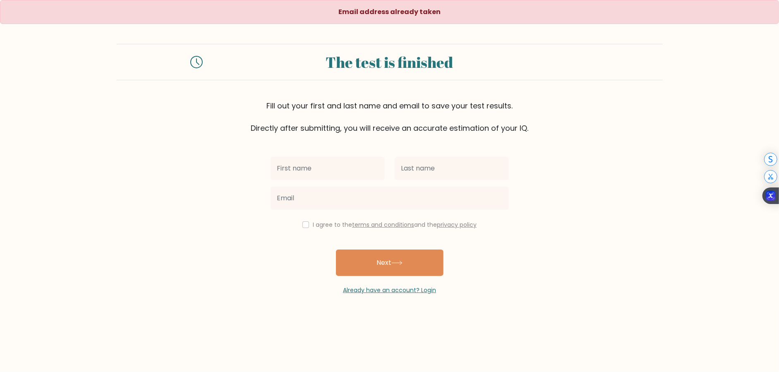
click at [393, 295] on div "Email address already taken The test is finished Fill out your first and last n…" at bounding box center [389, 157] width 779 height 314
click at [393, 292] on link "Already have an account? Login" at bounding box center [389, 290] width 93 height 8
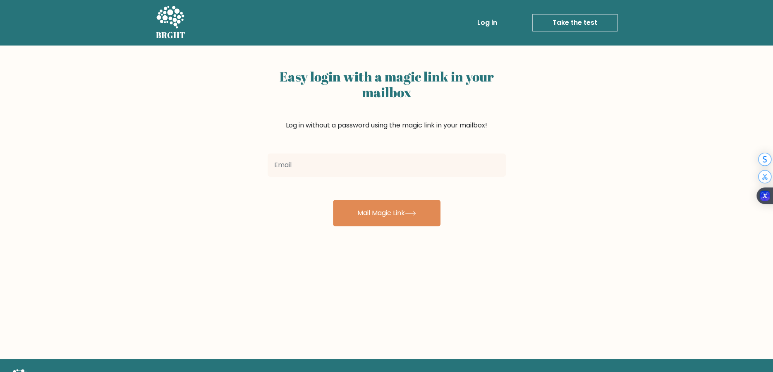
click at [328, 170] on input "email" at bounding box center [387, 164] width 238 height 23
type input "[EMAIL_ADDRESS][DOMAIN_NAME]"
click at [333, 200] on button "Mail Magic Link" at bounding box center [387, 213] width 108 height 26
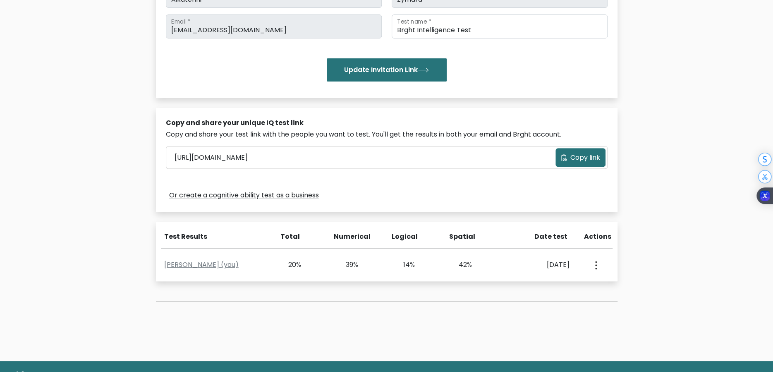
scroll to position [165, 0]
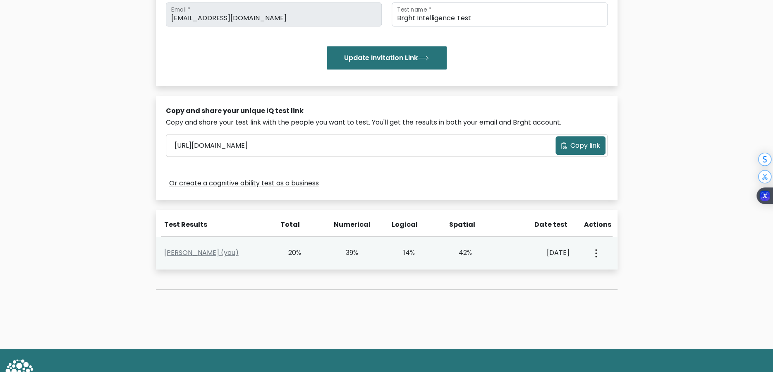
click at [598, 252] on button "button" at bounding box center [595, 253] width 7 height 26
click at [606, 270] on link "View Profile" at bounding box center [624, 276] width 65 height 13
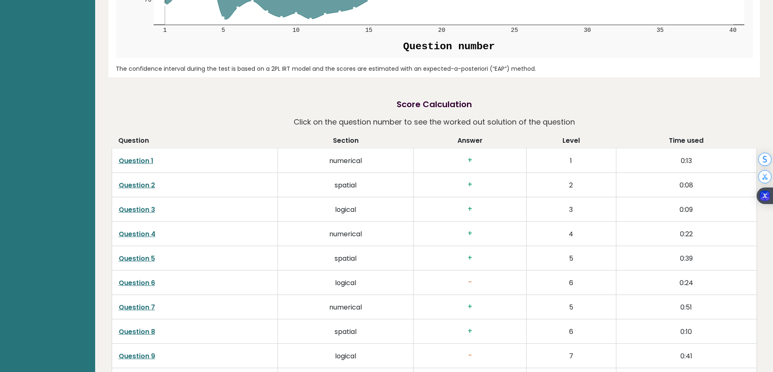
scroll to position [1253, 0]
click at [139, 283] on link "Question 6" at bounding box center [137, 284] width 36 height 10
click at [131, 163] on link "Question 1" at bounding box center [136, 162] width 35 height 10
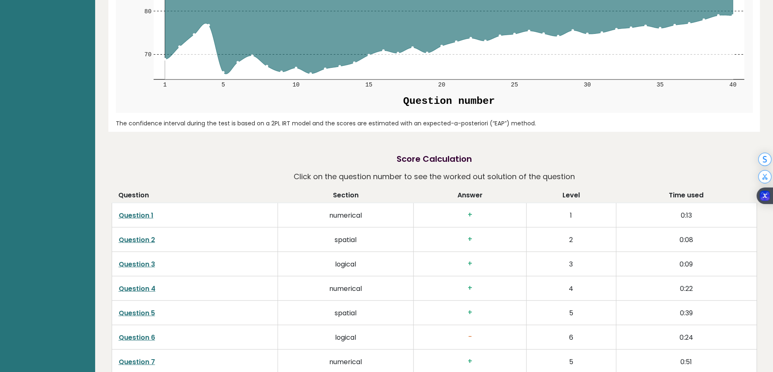
scroll to position [1200, 0]
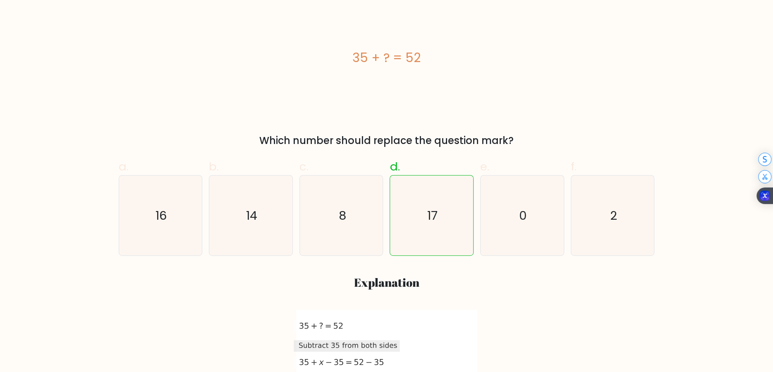
scroll to position [165, 0]
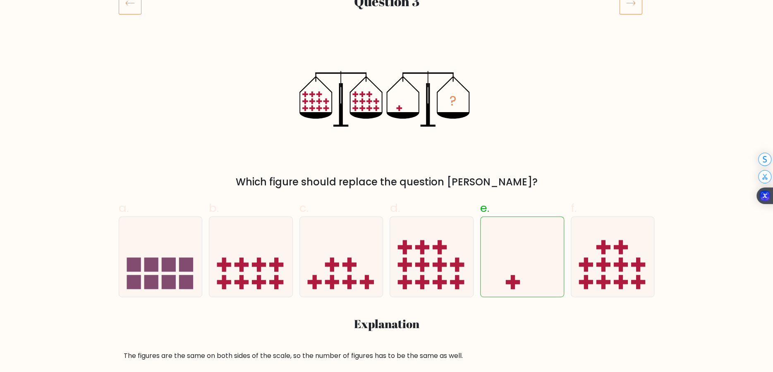
scroll to position [124, 0]
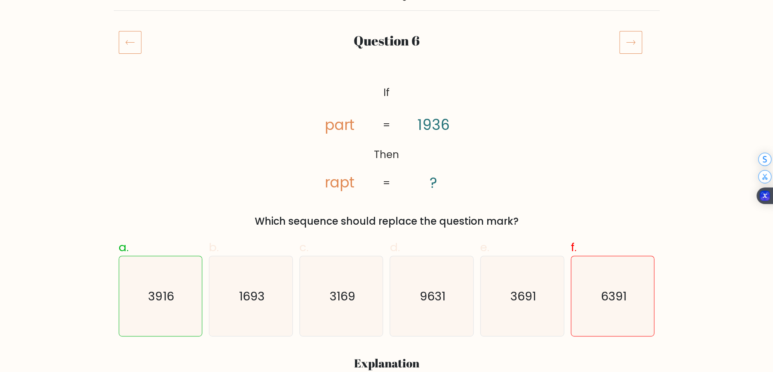
scroll to position [83, 0]
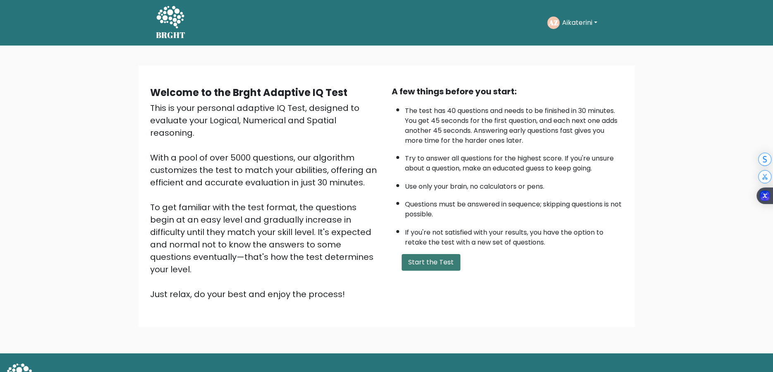
click at [431, 265] on button "Start the Test" at bounding box center [431, 262] width 59 height 17
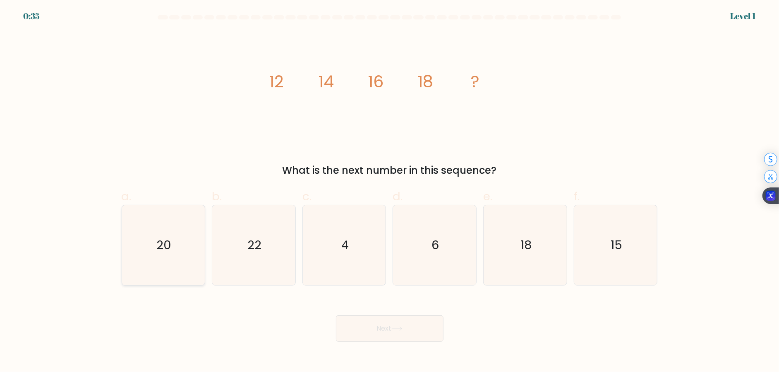
click at [163, 249] on text "20" at bounding box center [164, 245] width 15 height 17
click at [390, 192] on input "a. 20" at bounding box center [390, 188] width 0 height 5
radio input "true"
click at [386, 333] on button "Next" at bounding box center [390, 328] width 108 height 26
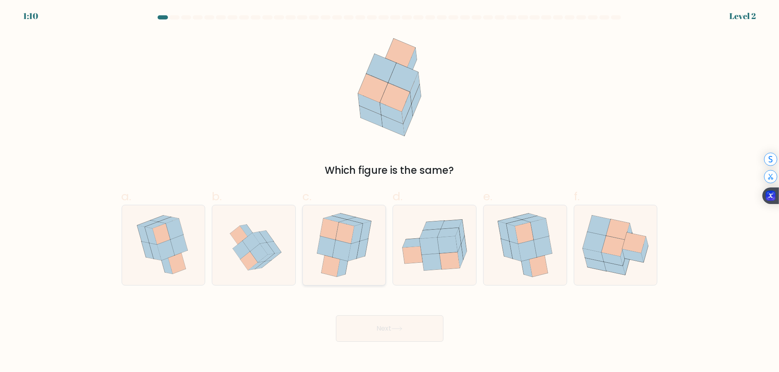
click at [347, 229] on icon at bounding box center [345, 233] width 19 height 22
click at [390, 192] on input "c." at bounding box center [390, 188] width 0 height 5
radio input "true"
click at [407, 330] on button "Next" at bounding box center [390, 328] width 108 height 26
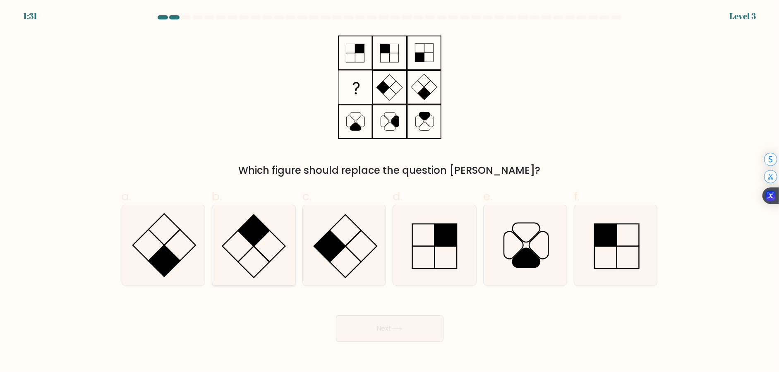
click at [258, 232] on rect at bounding box center [253, 230] width 31 height 31
click at [390, 192] on input "b." at bounding box center [390, 188] width 0 height 5
radio input "true"
click at [398, 322] on button "Next" at bounding box center [390, 328] width 108 height 26
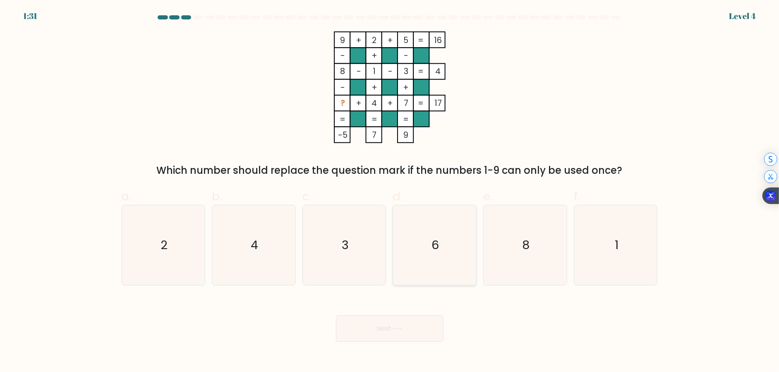
click at [446, 250] on icon "6" at bounding box center [435, 245] width 80 height 80
click at [390, 192] on input "d. 6" at bounding box center [390, 188] width 0 height 5
radio input "true"
click at [398, 328] on icon at bounding box center [396, 328] width 11 height 5
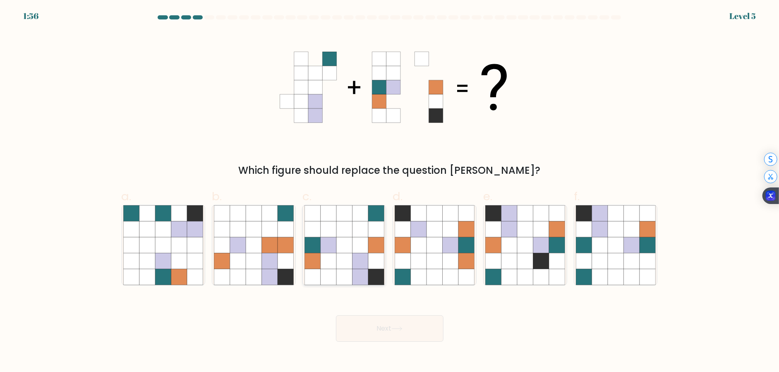
click at [356, 252] on icon at bounding box center [360, 245] width 16 height 16
click at [390, 192] on input "c." at bounding box center [390, 188] width 0 height 5
radio input "true"
click at [405, 325] on button "Next" at bounding box center [390, 328] width 108 height 26
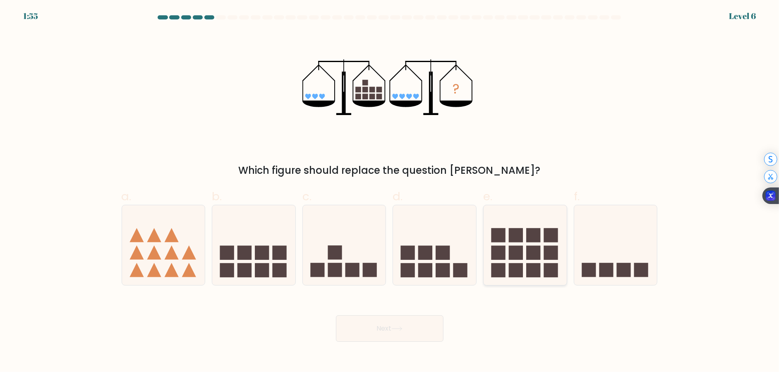
click at [516, 240] on rect at bounding box center [516, 235] width 14 height 14
click at [390, 192] on input "e." at bounding box center [390, 188] width 0 height 5
radio input "true"
click at [376, 326] on button "Next" at bounding box center [390, 328] width 108 height 26
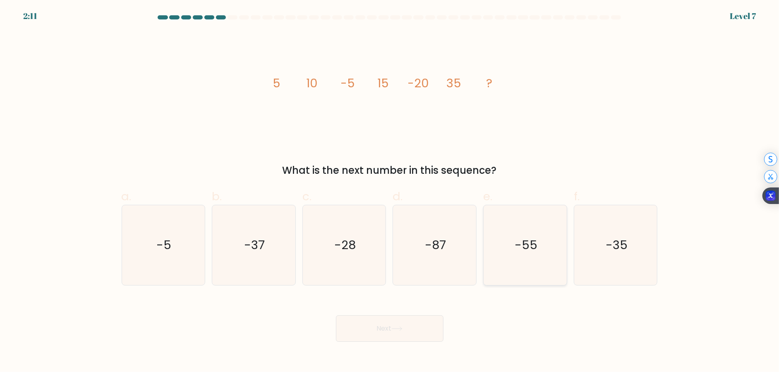
click at [541, 251] on icon "-55" at bounding box center [525, 245] width 80 height 80
click at [390, 192] on input "e. -55" at bounding box center [390, 188] width 0 height 5
radio input "true"
click at [411, 322] on button "Next" at bounding box center [390, 328] width 108 height 26
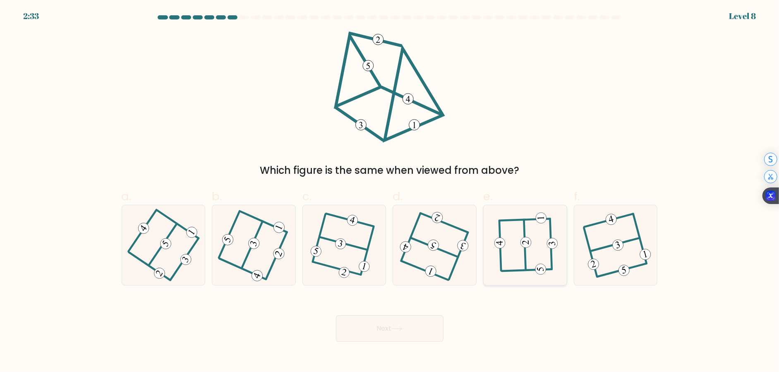
click at [528, 251] on icon at bounding box center [525, 245] width 62 height 64
click at [390, 192] on input "e." at bounding box center [390, 188] width 0 height 5
radio input "true"
click at [395, 323] on button "Next" at bounding box center [390, 328] width 108 height 26
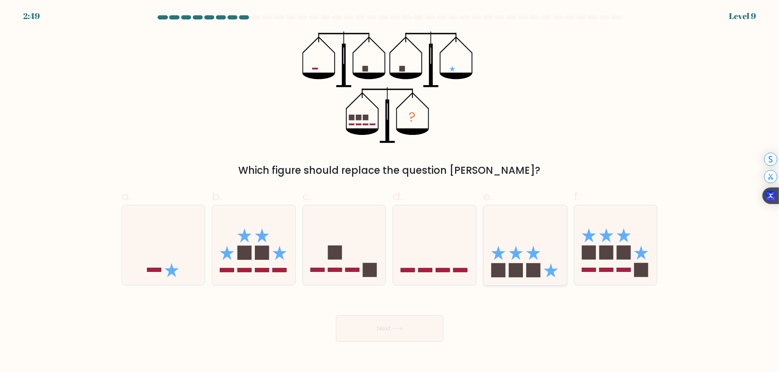
click at [517, 271] on rect at bounding box center [516, 270] width 14 height 14
click at [390, 192] on input "e." at bounding box center [390, 188] width 0 height 5
radio input "true"
click at [418, 331] on button "Next" at bounding box center [390, 328] width 108 height 26
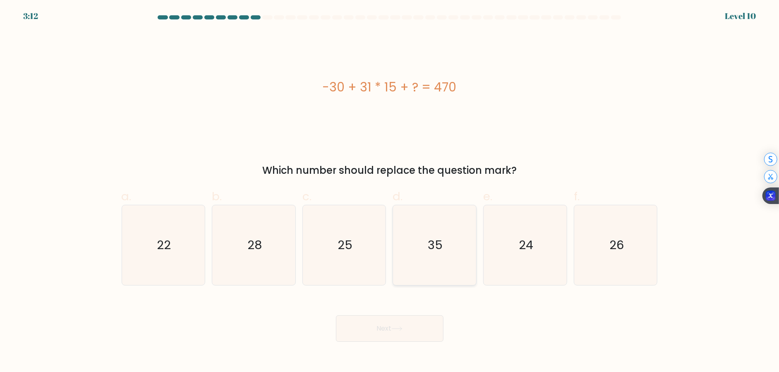
click at [423, 275] on icon "35" at bounding box center [435, 245] width 80 height 80
click at [390, 192] on input "d. 35" at bounding box center [390, 188] width 0 height 5
radio input "true"
click at [381, 330] on button "Next" at bounding box center [390, 328] width 108 height 26
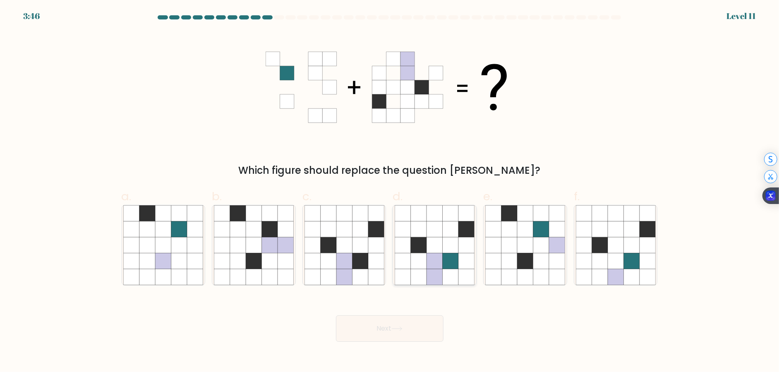
click at [466, 263] on icon at bounding box center [466, 261] width 16 height 16
click at [390, 192] on input "d." at bounding box center [390, 188] width 0 height 5
radio input "true"
click at [419, 331] on button "Next" at bounding box center [390, 328] width 108 height 26
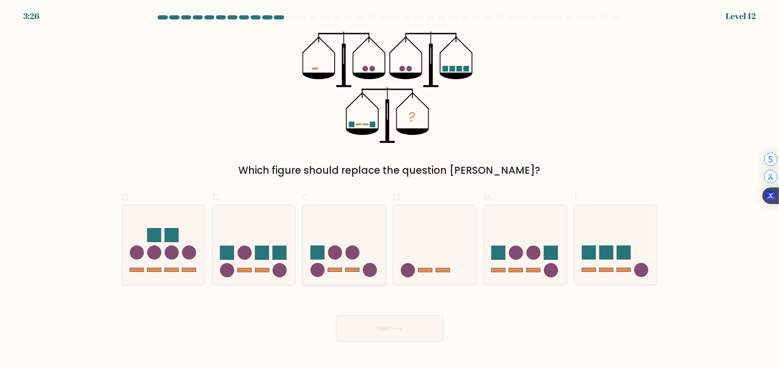
click at [335, 262] on icon at bounding box center [344, 245] width 83 height 69
click at [390, 192] on input "c." at bounding box center [390, 188] width 0 height 5
radio input "true"
click at [402, 321] on button "Next" at bounding box center [390, 328] width 108 height 26
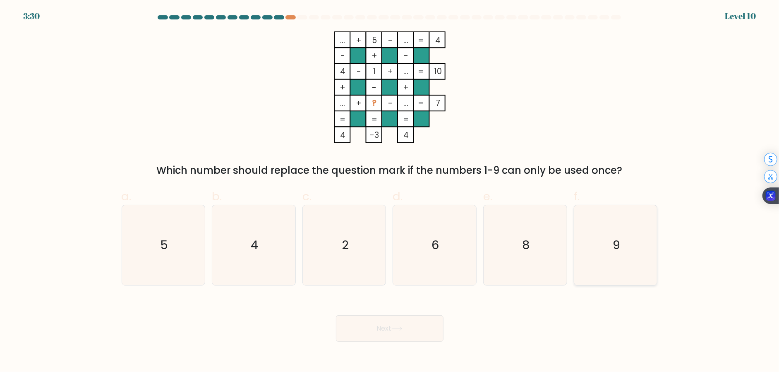
click at [607, 240] on icon "9" at bounding box center [616, 245] width 80 height 80
click at [390, 192] on input "f. 9" at bounding box center [390, 188] width 0 height 5
radio input "true"
click at [398, 332] on button "Next" at bounding box center [390, 328] width 108 height 26
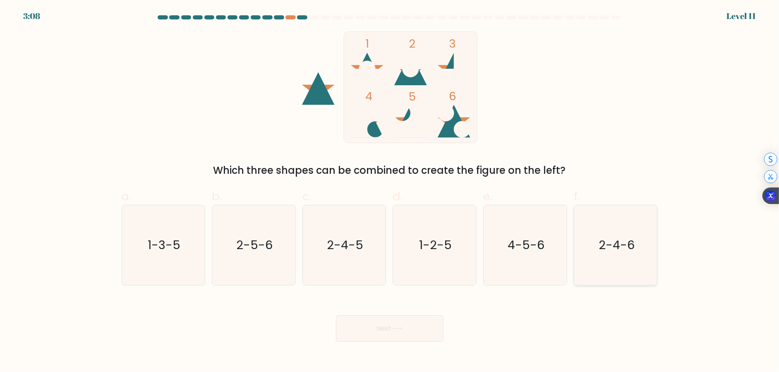
click at [611, 247] on text "2-4-6" at bounding box center [617, 245] width 36 height 17
click at [390, 192] on input "f. 2-4-6" at bounding box center [390, 188] width 0 height 5
radio input "true"
click at [414, 332] on button "Next" at bounding box center [390, 328] width 108 height 26
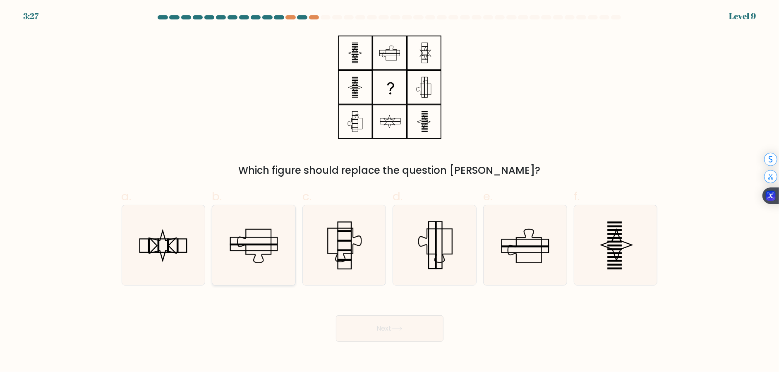
click at [272, 248] on icon at bounding box center [254, 245] width 80 height 80
click at [390, 192] on input "b." at bounding box center [390, 188] width 0 height 5
radio input "true"
click at [385, 327] on button "Next" at bounding box center [390, 328] width 108 height 26
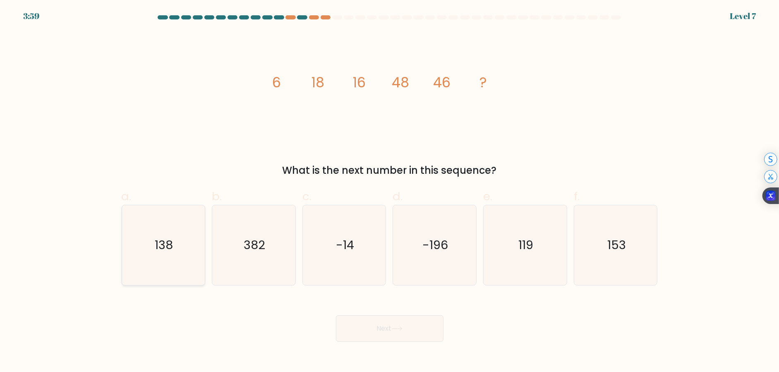
click at [198, 258] on icon "138" at bounding box center [163, 245] width 80 height 80
click at [390, 192] on input "a. 138" at bounding box center [390, 188] width 0 height 5
radio input "true"
click at [383, 332] on button "Next" at bounding box center [390, 328] width 108 height 26
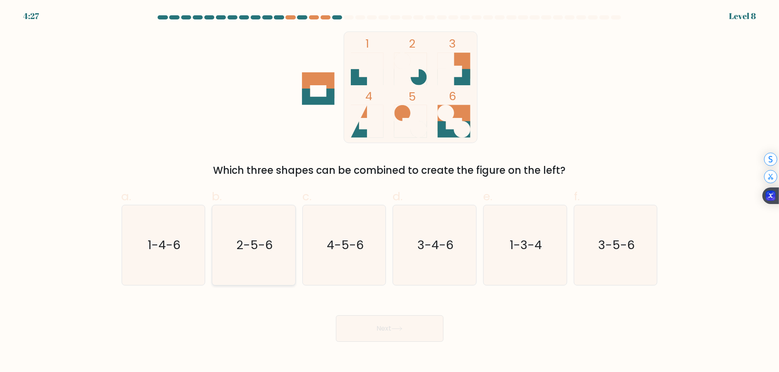
click at [266, 223] on icon "2-5-6" at bounding box center [254, 245] width 80 height 80
click at [390, 192] on input "b. 2-5-6" at bounding box center [390, 188] width 0 height 5
radio input "true"
click at [371, 329] on button "Next" at bounding box center [390, 328] width 108 height 26
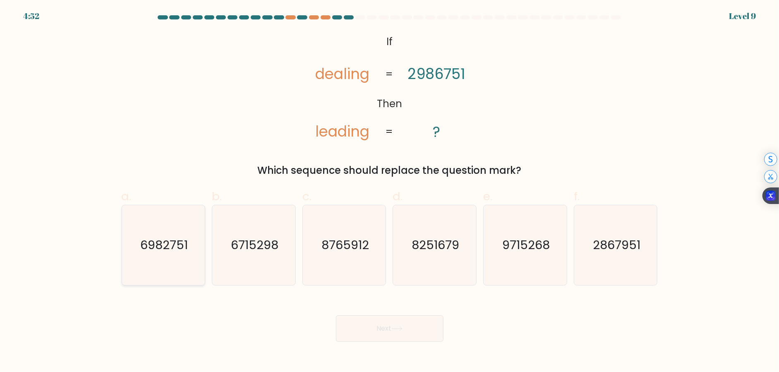
click at [176, 241] on text "6982751" at bounding box center [164, 245] width 48 height 17
click at [390, 192] on input "a. 6982751" at bounding box center [390, 188] width 0 height 5
radio input "true"
click at [402, 326] on icon at bounding box center [396, 328] width 11 height 5
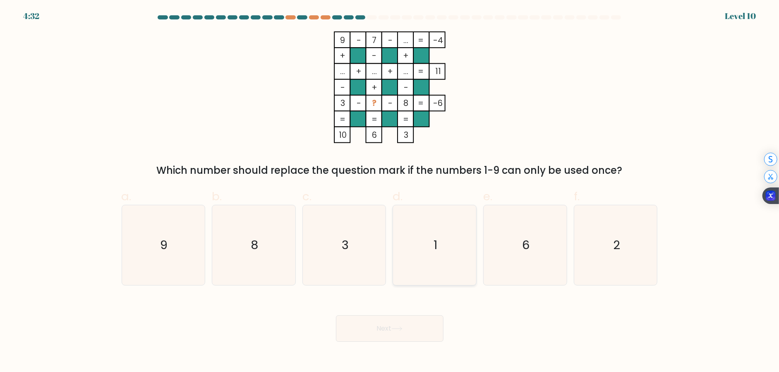
click at [430, 238] on icon "1" at bounding box center [435, 245] width 80 height 80
click at [390, 192] on input "d. 1" at bounding box center [390, 188] width 0 height 5
radio input "true"
click at [407, 342] on body "4:31 Level 10" at bounding box center [389, 186] width 779 height 372
click at [408, 329] on button "Next" at bounding box center [390, 328] width 108 height 26
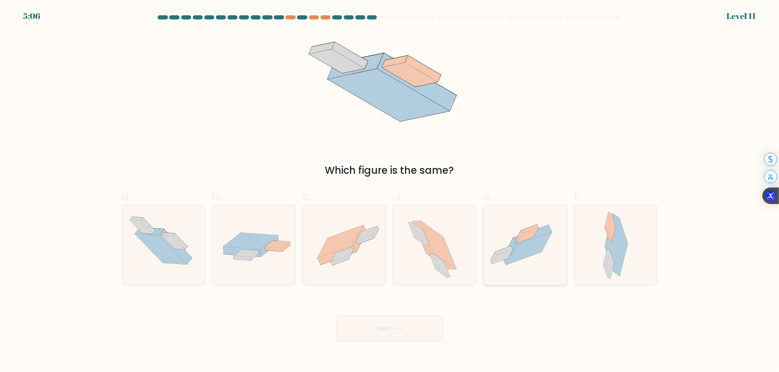
click at [527, 255] on icon at bounding box center [529, 248] width 46 height 33
click at [390, 192] on input "e." at bounding box center [390, 188] width 0 height 5
radio input "true"
click at [407, 326] on button "Next" at bounding box center [390, 328] width 108 height 26
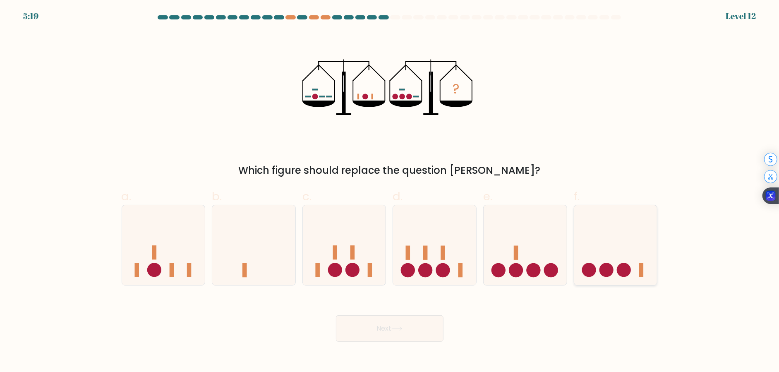
click at [620, 266] on circle at bounding box center [624, 270] width 14 height 14
click at [390, 192] on input "f." at bounding box center [390, 188] width 0 height 5
radio input "true"
click at [417, 329] on button "Next" at bounding box center [390, 328] width 108 height 26
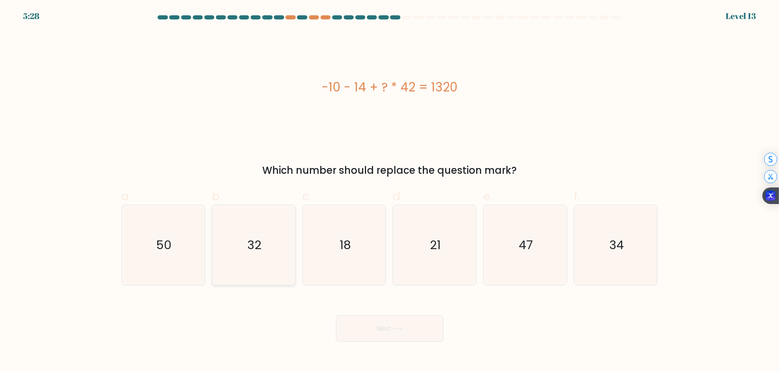
click at [275, 230] on icon "32" at bounding box center [254, 245] width 80 height 80
click at [390, 192] on input "b. 32" at bounding box center [390, 188] width 0 height 5
radio input "true"
click at [374, 329] on button "Next" at bounding box center [390, 328] width 108 height 26
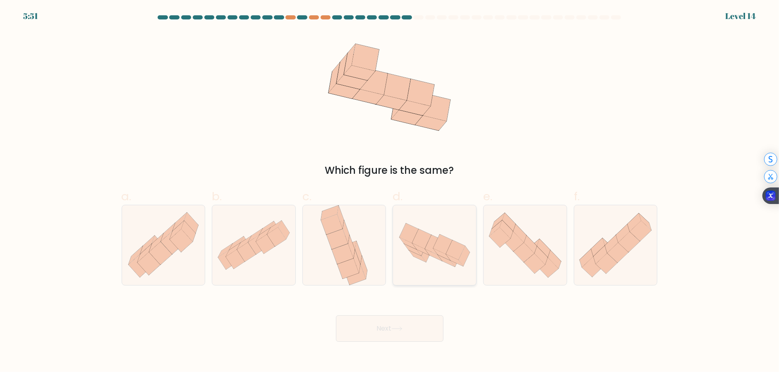
click at [463, 252] on icon at bounding box center [464, 256] width 11 height 20
click at [390, 192] on input "d." at bounding box center [390, 188] width 0 height 5
radio input "true"
click at [420, 322] on button "Next" at bounding box center [390, 328] width 108 height 26
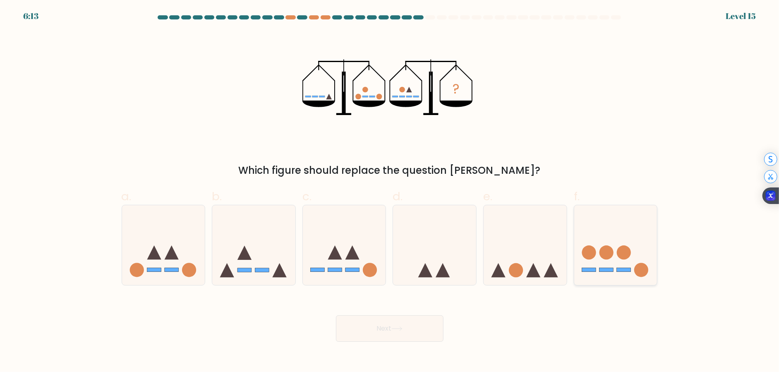
click at [625, 273] on icon at bounding box center [615, 245] width 83 height 69
click at [390, 192] on input "f." at bounding box center [390, 188] width 0 height 5
radio input "true"
click at [389, 330] on button "Next" at bounding box center [390, 328] width 108 height 26
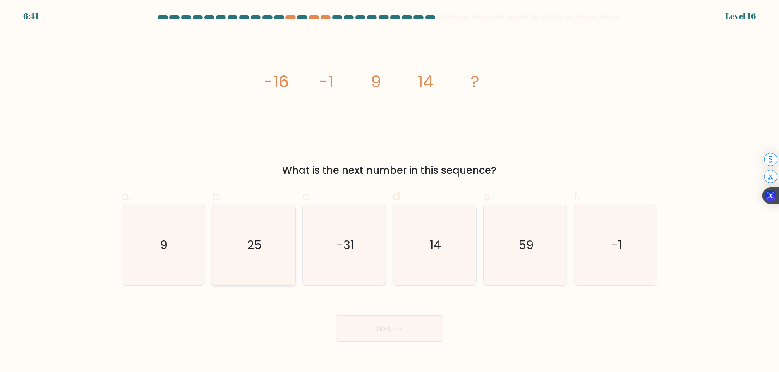
click at [241, 251] on icon "25" at bounding box center [254, 245] width 80 height 80
click at [390, 192] on input "b. 25" at bounding box center [390, 188] width 0 height 5
radio input "true"
click at [386, 323] on button "Next" at bounding box center [390, 328] width 108 height 26
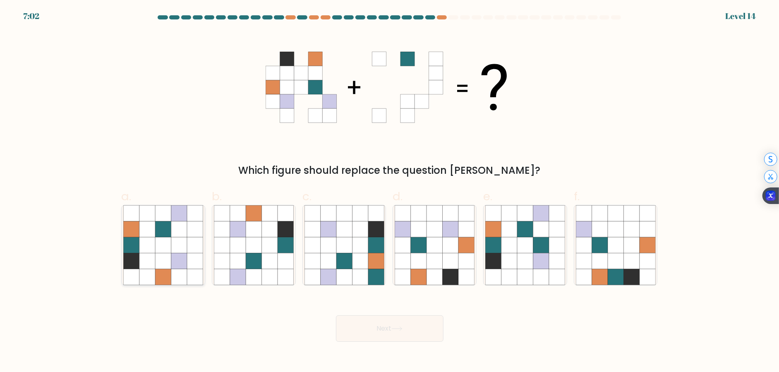
click at [190, 260] on icon at bounding box center [195, 261] width 16 height 16
click at [390, 192] on input "a." at bounding box center [390, 188] width 0 height 5
radio input "true"
click at [397, 326] on icon at bounding box center [396, 328] width 11 height 5
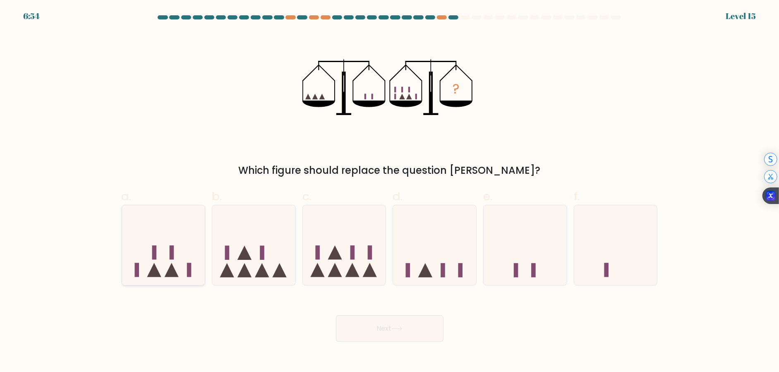
click at [194, 261] on icon at bounding box center [163, 245] width 83 height 69
click at [390, 192] on input "a." at bounding box center [390, 188] width 0 height 5
radio input "true"
click at [382, 333] on button "Next" at bounding box center [390, 328] width 108 height 26
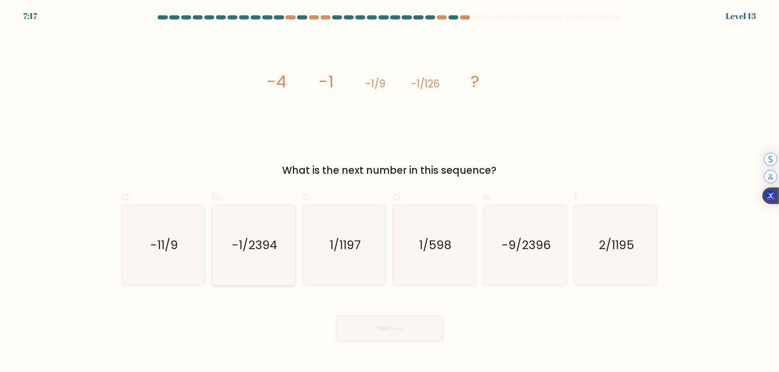
click at [277, 250] on icon "-1/2394" at bounding box center [254, 245] width 80 height 80
click at [390, 192] on input "b. -1/2394" at bounding box center [390, 188] width 0 height 5
radio input "true"
click at [383, 326] on button "Next" at bounding box center [390, 328] width 108 height 26
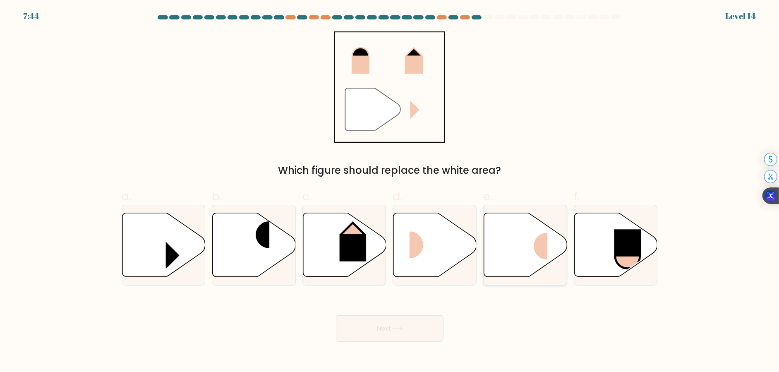
click at [532, 241] on rect at bounding box center [534, 246] width 28 height 27
click at [390, 192] on input "e." at bounding box center [390, 188] width 0 height 5
radio input "true"
click at [421, 322] on button "Next" at bounding box center [390, 328] width 108 height 26
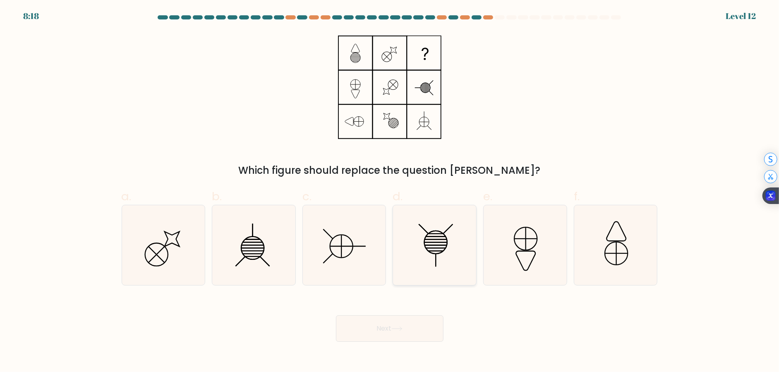
click at [431, 248] on line at bounding box center [436, 248] width 20 height 0
click at [390, 192] on input "d." at bounding box center [390, 188] width 0 height 5
radio input "true"
click at [420, 331] on button "Next" at bounding box center [390, 328] width 108 height 26
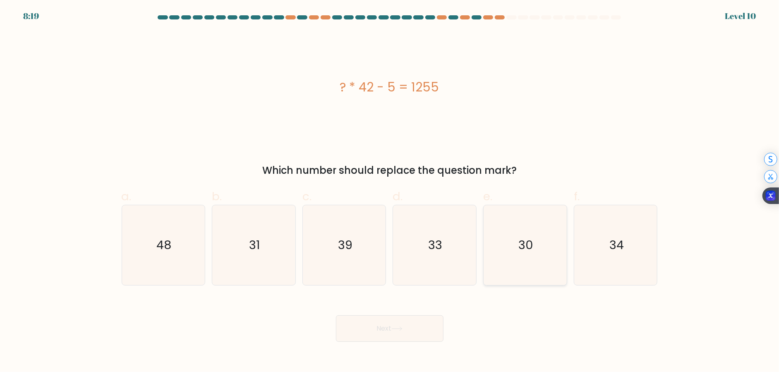
click at [542, 252] on icon "30" at bounding box center [525, 245] width 80 height 80
click at [390, 192] on input "e. 30" at bounding box center [390, 188] width 0 height 5
radio input "true"
click at [402, 324] on button "Next" at bounding box center [390, 328] width 108 height 26
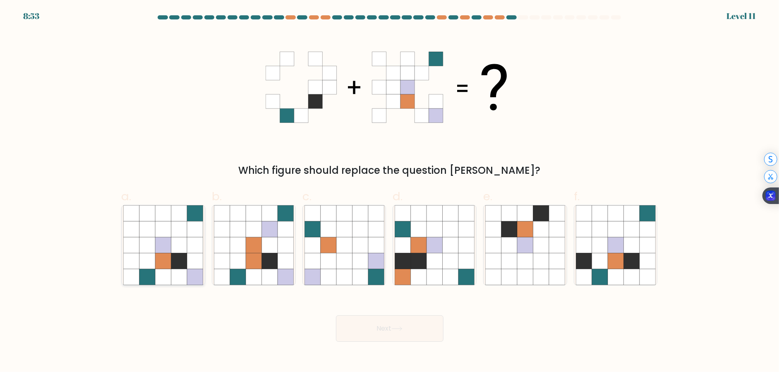
click at [189, 250] on icon at bounding box center [195, 245] width 16 height 16
click at [390, 192] on input "a." at bounding box center [390, 188] width 0 height 5
radio input "true"
click at [400, 330] on icon at bounding box center [396, 328] width 11 height 5
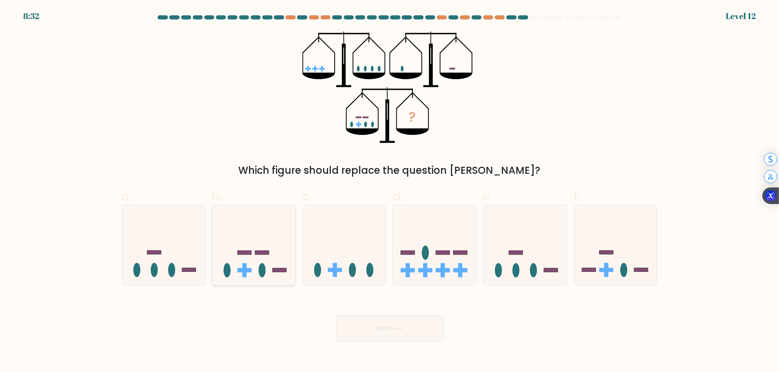
click at [276, 259] on icon at bounding box center [253, 245] width 83 height 69
click at [390, 192] on input "b." at bounding box center [390, 188] width 0 height 5
radio input "true"
click at [405, 334] on button "Next" at bounding box center [390, 328] width 108 height 26
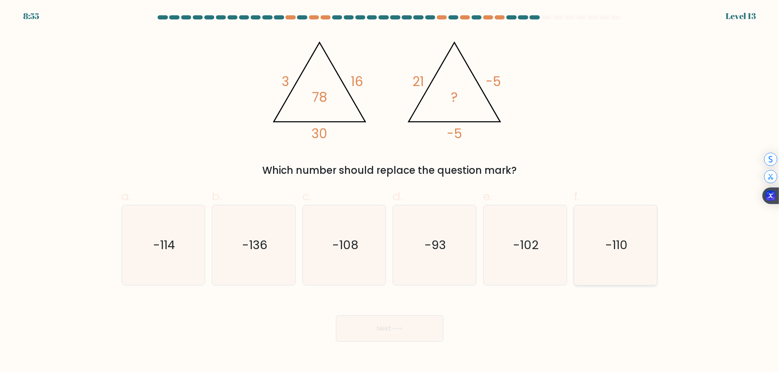
click at [616, 267] on icon "-110" at bounding box center [616, 245] width 80 height 80
click at [390, 192] on input "f. -110" at bounding box center [390, 188] width 0 height 5
radio input "true"
click at [376, 333] on button "Next" at bounding box center [390, 328] width 108 height 26
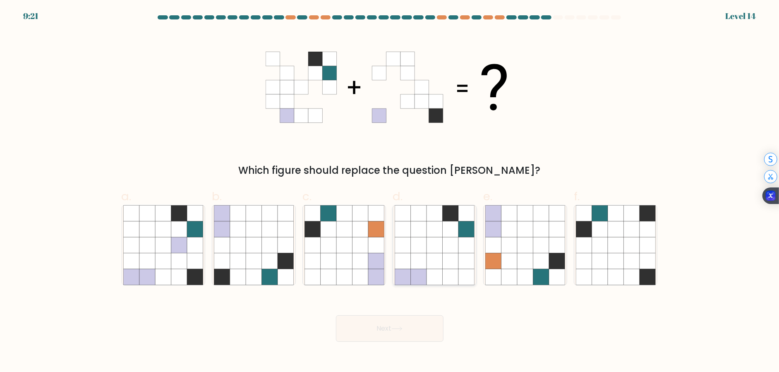
click at [449, 242] on icon at bounding box center [451, 245] width 16 height 16
click at [390, 192] on input "d." at bounding box center [390, 188] width 0 height 5
radio input "true"
click at [272, 248] on icon at bounding box center [270, 245] width 16 height 16
click at [390, 192] on input "b." at bounding box center [390, 188] width 0 height 5
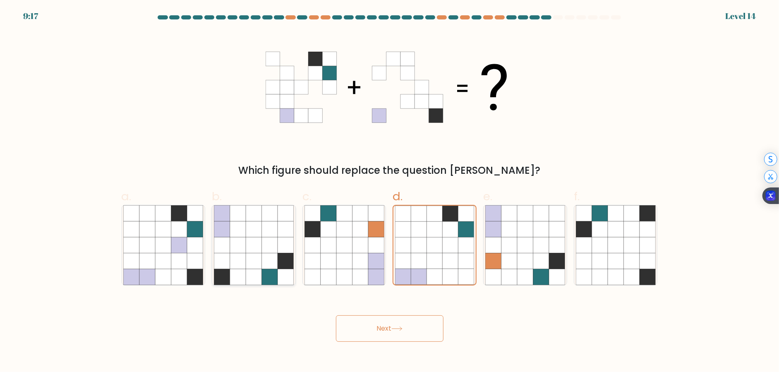
radio input "true"
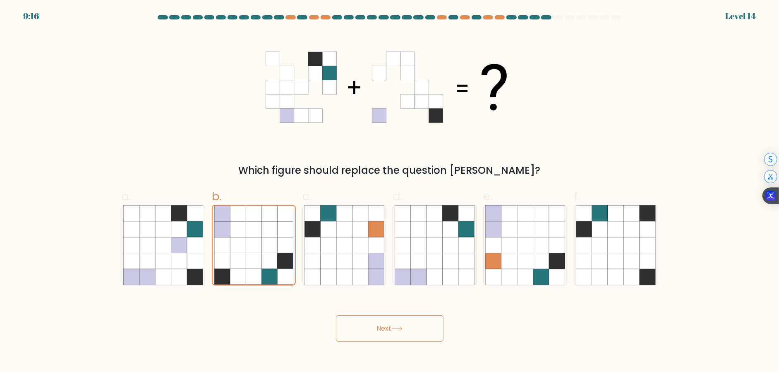
click at [402, 330] on icon at bounding box center [396, 328] width 11 height 5
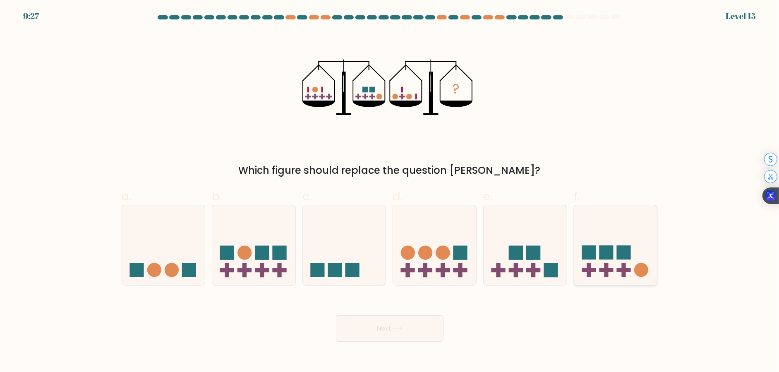
click at [616, 263] on icon at bounding box center [615, 245] width 83 height 69
click at [390, 192] on input "f." at bounding box center [390, 188] width 0 height 5
radio input "true"
click at [378, 324] on button "Next" at bounding box center [390, 328] width 108 height 26
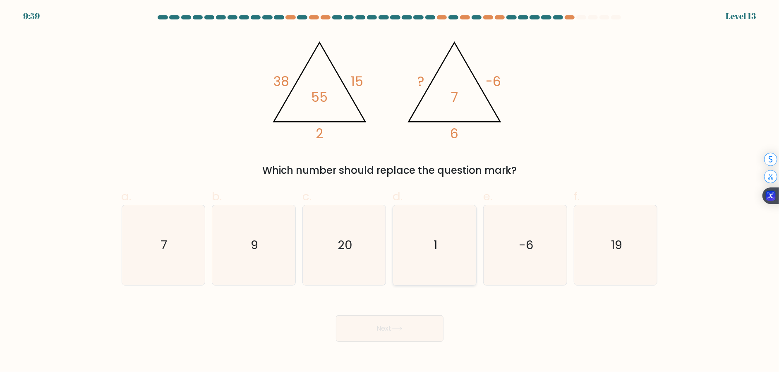
click at [435, 240] on text "1" at bounding box center [436, 245] width 4 height 17
click at [390, 192] on input "d. 1" at bounding box center [390, 188] width 0 height 5
radio input "true"
click at [377, 338] on button "Next" at bounding box center [390, 328] width 108 height 26
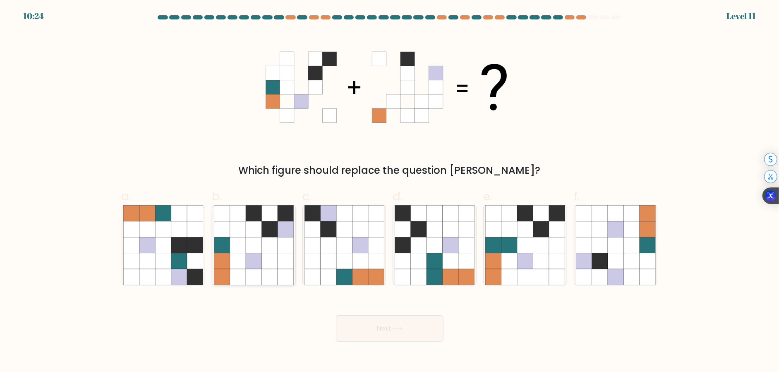
click at [268, 254] on icon at bounding box center [270, 261] width 16 height 16
click at [390, 192] on input "b." at bounding box center [390, 188] width 0 height 5
radio input "true"
click at [373, 324] on button "Next" at bounding box center [390, 328] width 108 height 26
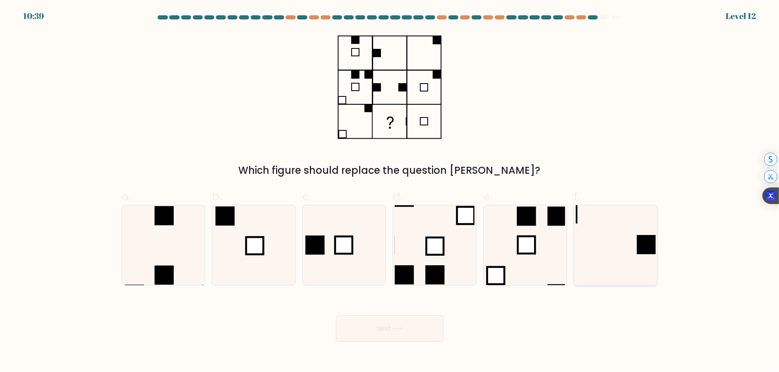
click at [651, 264] on icon at bounding box center [616, 245] width 80 height 80
click at [390, 192] on input "f." at bounding box center [390, 188] width 0 height 5
radio input "true"
click at [399, 330] on icon at bounding box center [396, 328] width 11 height 5
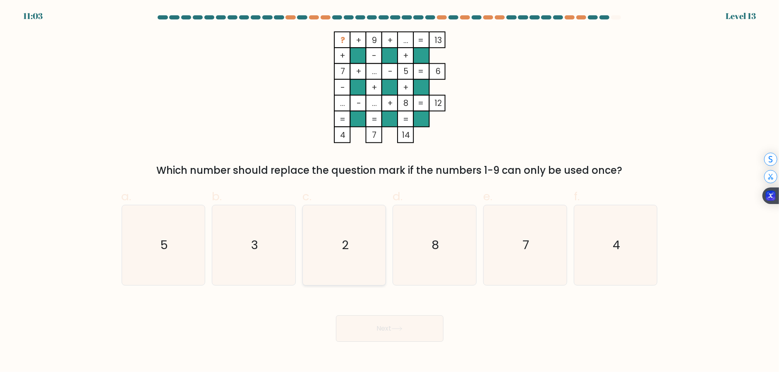
click at [331, 238] on icon "2" at bounding box center [344, 245] width 80 height 80
click at [390, 192] on input "c. 2" at bounding box center [390, 188] width 0 height 5
radio input "true"
click at [400, 335] on button "Next" at bounding box center [390, 328] width 108 height 26
